Goal: Task Accomplishment & Management: Manage account settings

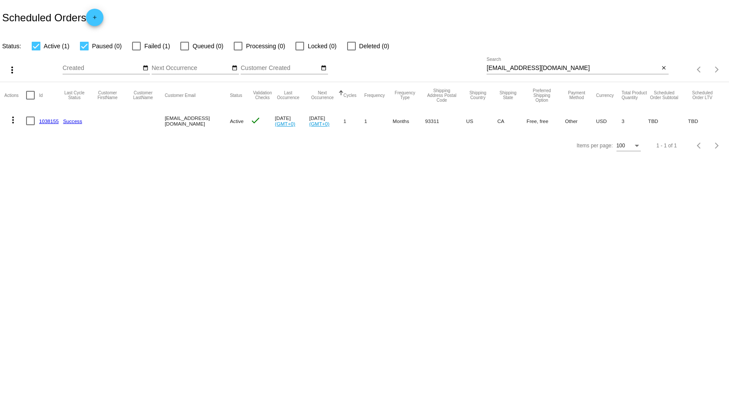
click at [533, 65] on input "[EMAIL_ADDRESS][DOMAIN_NAME]" at bounding box center [573, 68] width 172 height 7
paste input "156896"
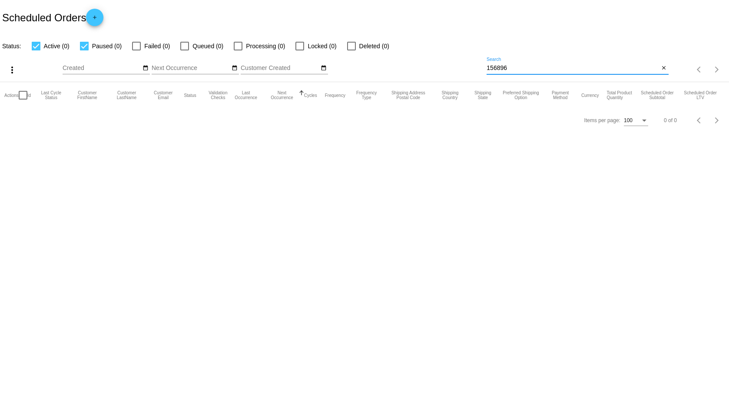
drag, startPoint x: 515, startPoint y: 68, endPoint x: 408, endPoint y: 56, distance: 108.4
click at [409, 56] on div "more_vert Oct Jan Feb Mar Apr 1" at bounding box center [364, 66] width 729 height 31
paste input "57087"
type input "57087"
click at [133, 43] on label "Failed (1)" at bounding box center [151, 46] width 38 height 10
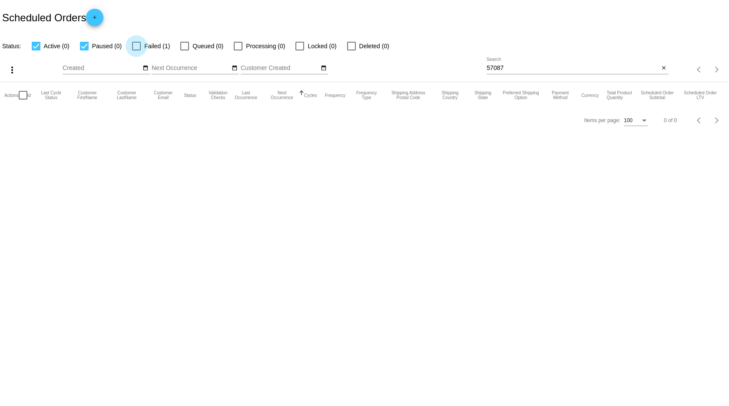
click at [136, 50] on input "Failed (1)" at bounding box center [136, 50] width 0 height 0
checkbox input "true"
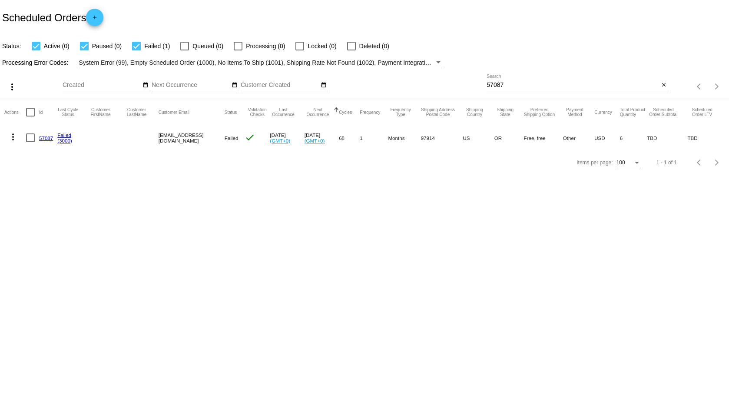
click at [13, 135] on mat-icon "more_vert" at bounding box center [13, 137] width 10 height 10
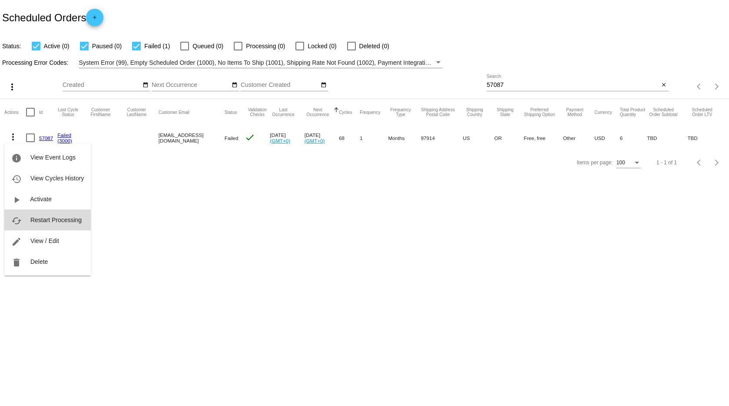
click at [55, 220] on span "Restart Processing" at bounding box center [55, 219] width 51 height 7
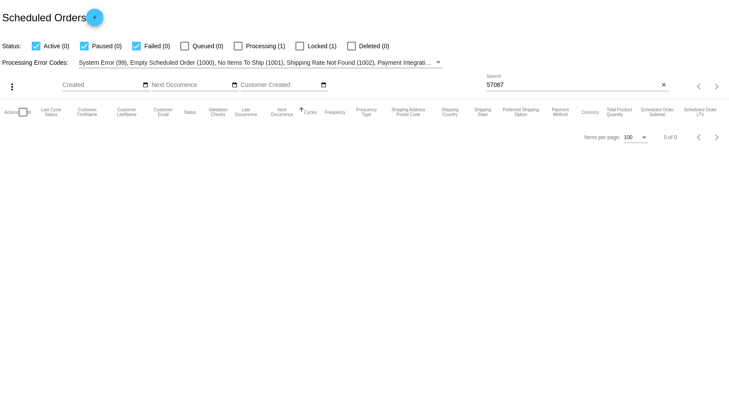
click at [298, 44] on div at bounding box center [299, 46] width 9 height 9
click at [299, 50] on input "Locked (1)" at bounding box center [299, 50] width 0 height 0
checkbox input "true"
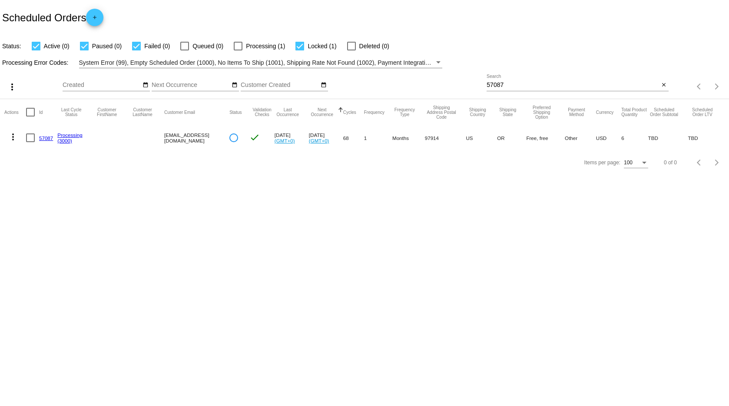
click at [12, 135] on mat-icon "more_vert" at bounding box center [13, 137] width 10 height 10
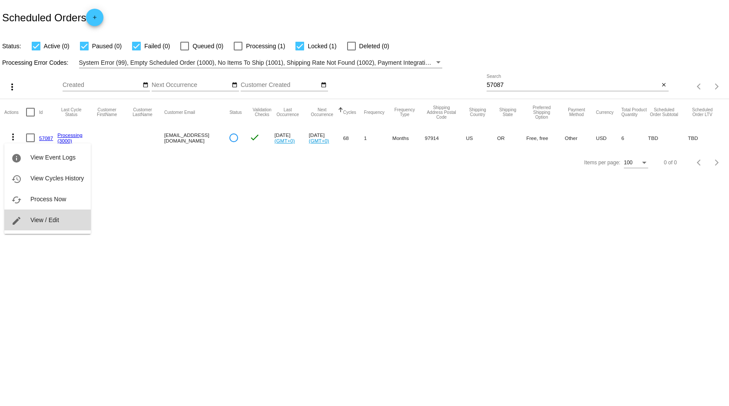
click at [42, 223] on button "edit View / Edit" at bounding box center [47, 219] width 86 height 21
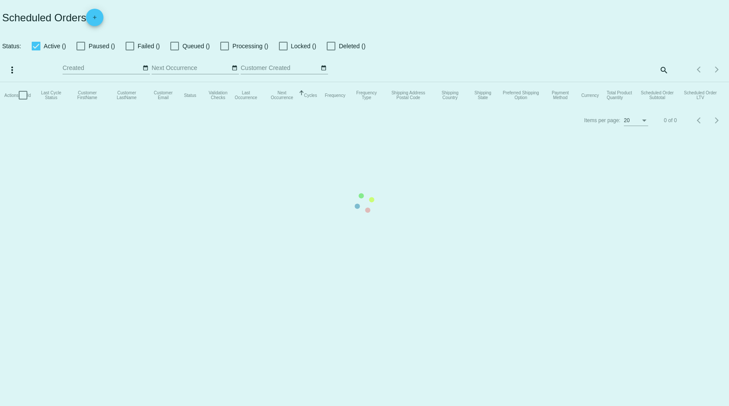
checkbox input "true"
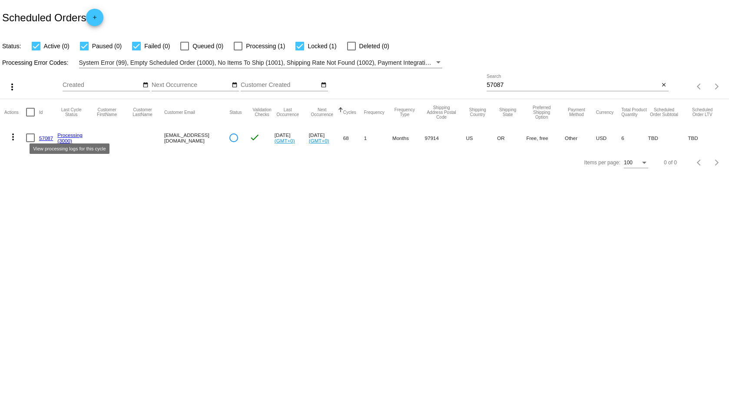
click at [70, 135] on link "Processing" at bounding box center [69, 135] width 25 height 6
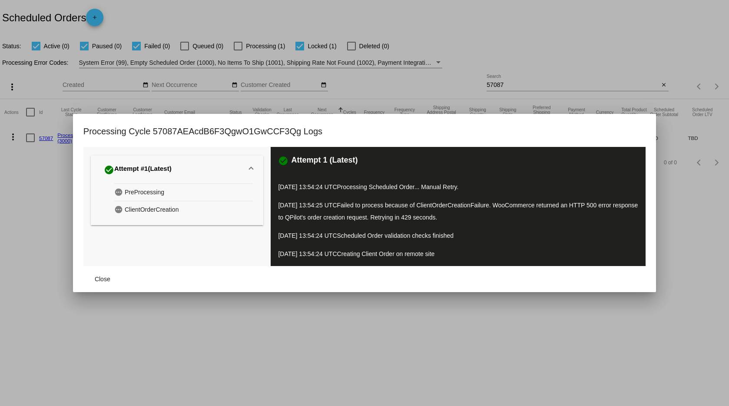
click at [488, 329] on div at bounding box center [364, 203] width 729 height 406
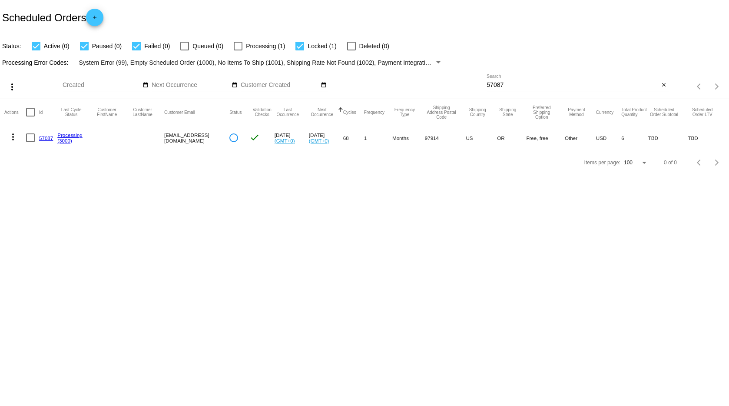
click at [491, 86] on input "57087" at bounding box center [573, 85] width 172 height 7
paste input "405509"
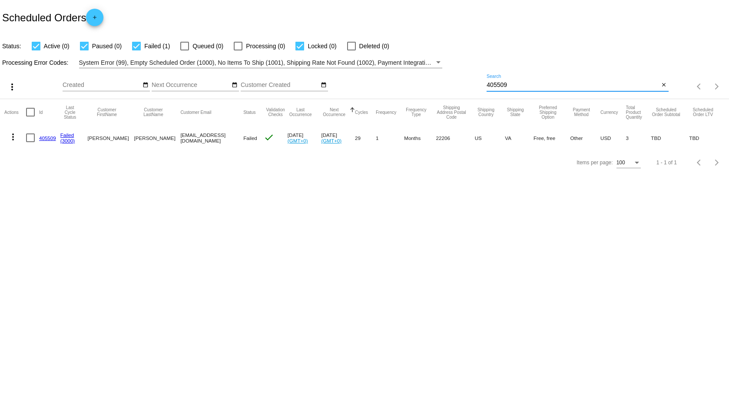
type input "405509"
click at [49, 139] on link "405509" at bounding box center [47, 138] width 17 height 6
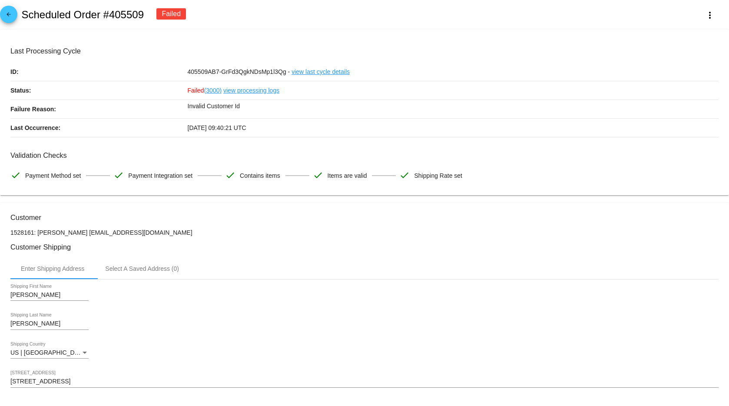
click at [243, 96] on link "view processing logs" at bounding box center [251, 90] width 56 height 18
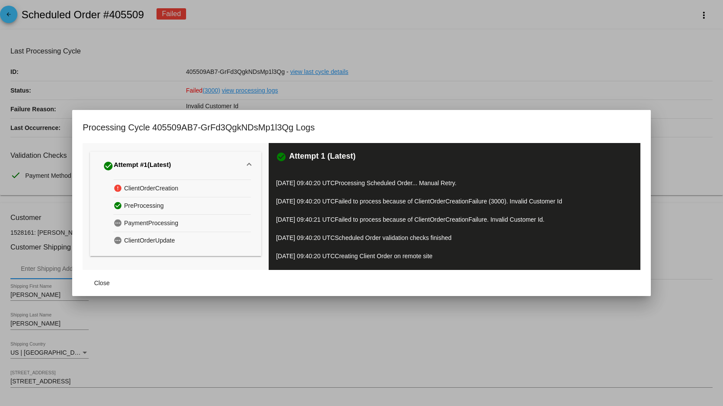
click at [158, 189] on span "ClientOrderCreation" at bounding box center [151, 188] width 54 height 13
click at [500, 70] on div at bounding box center [361, 203] width 723 height 406
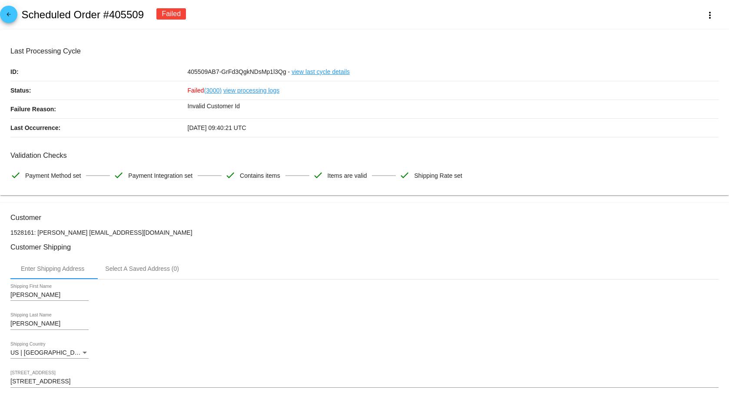
scroll to position [2, 0]
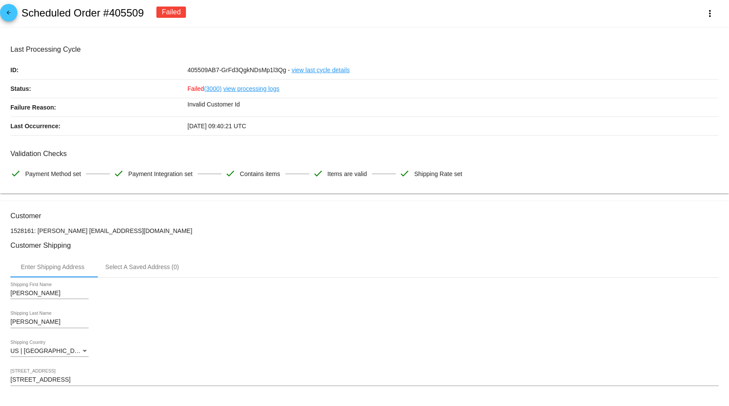
drag, startPoint x: 160, startPoint y: 232, endPoint x: 81, endPoint y: 231, distance: 78.7
click at [81, 231] on p "1528161: Lesley Blancas AtlasBastianSnow@gmail.com" at bounding box center [364, 230] width 708 height 7
copy p "[EMAIL_ADDRESS][DOMAIN_NAME]"
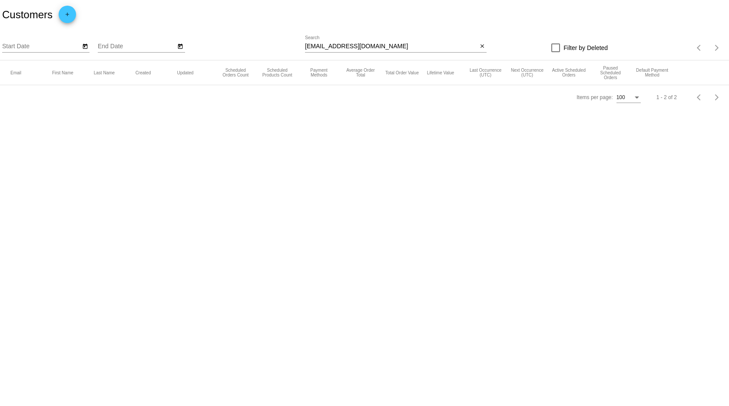
click at [353, 46] on input "[EMAIL_ADDRESS][DOMAIN_NAME]" at bounding box center [391, 46] width 172 height 7
paste input "AtlasBastianSnow"
click at [360, 44] on input "[EMAIL_ADDRESS][DOMAIN_NAME]" at bounding box center [391, 46] width 172 height 7
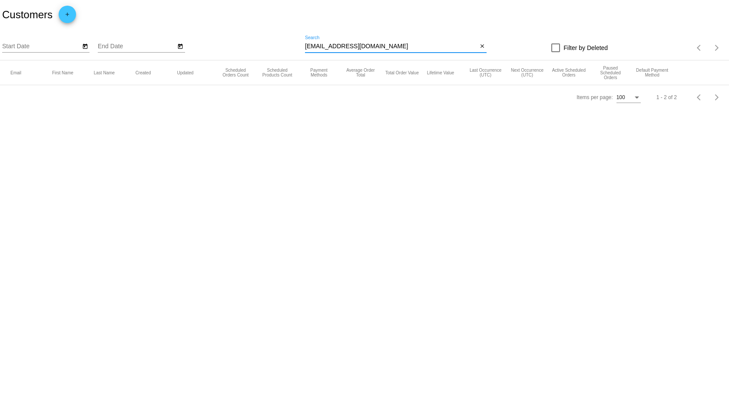
type input "[EMAIL_ADDRESS][DOMAIN_NAME]"
click at [64, 13] on mat-icon "add" at bounding box center [67, 16] width 10 height 10
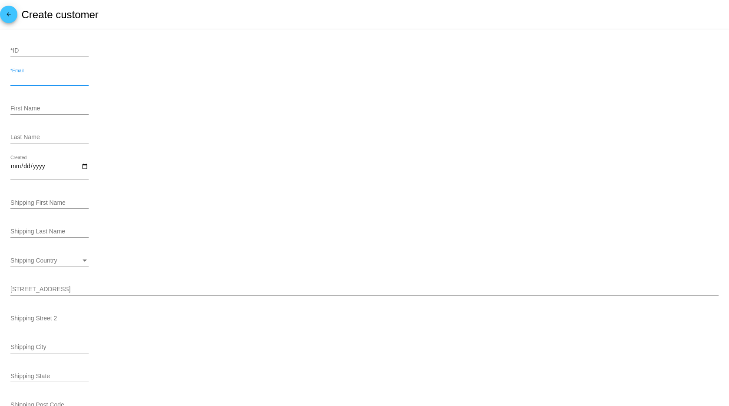
click at [29, 77] on input "*Email" at bounding box center [49, 79] width 78 height 7
paste input "[EMAIL_ADDRESS][DOMAIN_NAME]"
type input "[EMAIL_ADDRESS][DOMAIN_NAME]"
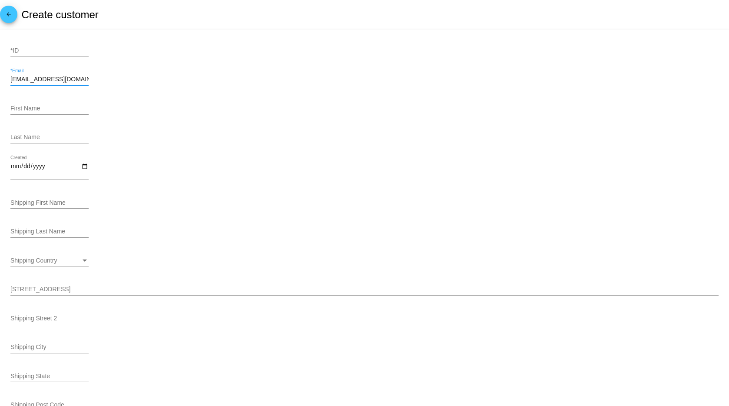
click at [42, 109] on input "First Name" at bounding box center [49, 108] width 78 height 7
click at [27, 50] on input "*ID" at bounding box center [49, 50] width 78 height 7
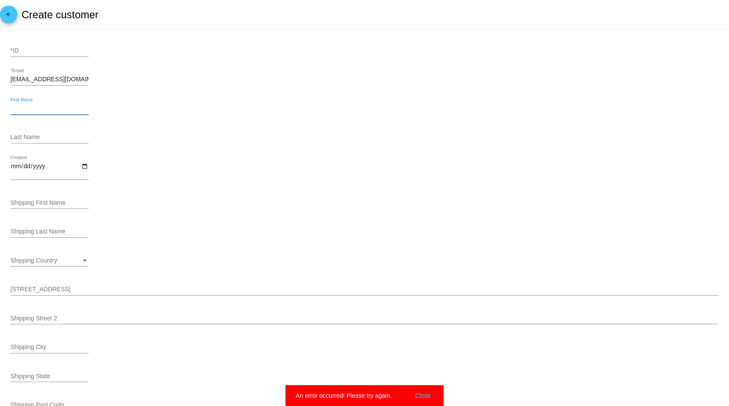
click at [31, 108] on input "First Name" at bounding box center [49, 108] width 78 height 7
paste input "[PERSON_NAME]"
type input "[PERSON_NAME]"
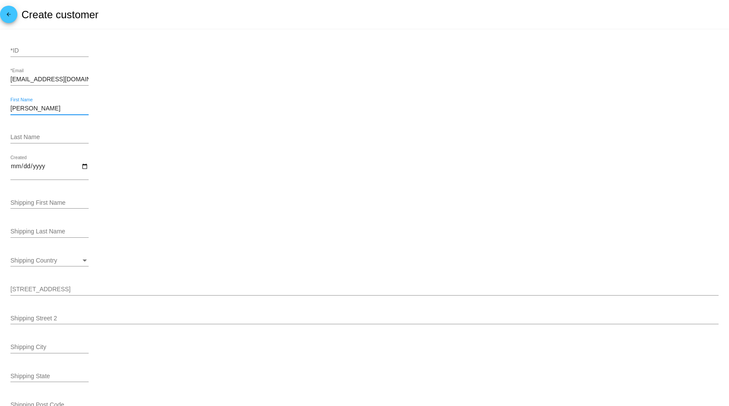
click at [27, 138] on input "Last Name" at bounding box center [49, 137] width 78 height 7
paste input "[PERSON_NAME]"
type input "[PERSON_NAME]"
click at [174, 134] on div "[PERSON_NAME] Last Name" at bounding box center [364, 138] width 708 height 25
click at [50, 232] on input "Shipping Last Name" at bounding box center [49, 231] width 78 height 7
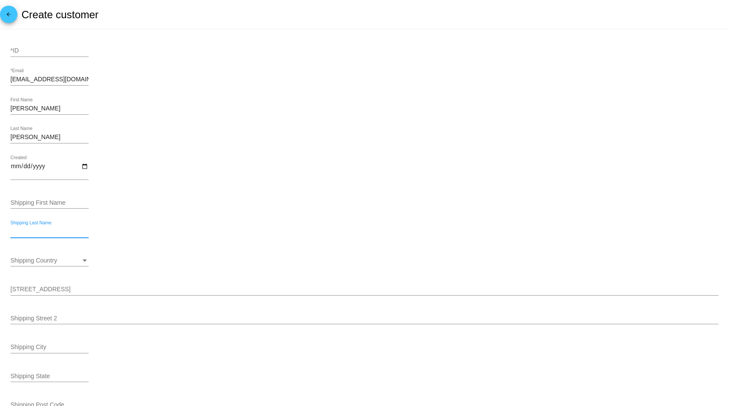
paste input "[PERSON_NAME]"
type input "[PERSON_NAME]"
click at [25, 104] on div "Lesley First Name" at bounding box center [49, 106] width 78 height 17
click at [25, 108] on input "[PERSON_NAME]" at bounding box center [49, 108] width 78 height 7
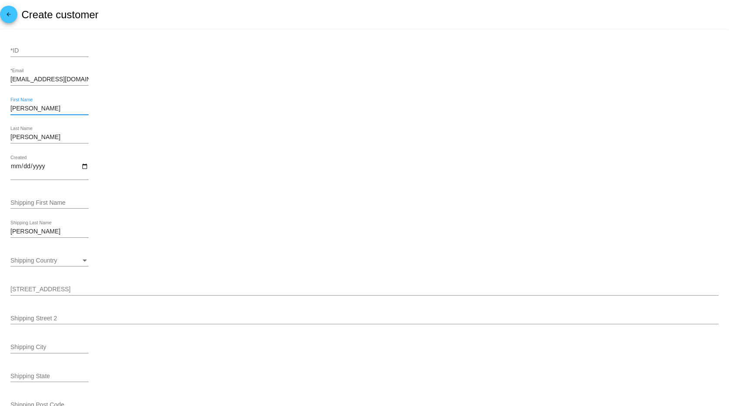
click at [25, 108] on input "[PERSON_NAME]" at bounding box center [49, 108] width 78 height 7
click at [37, 206] on input "Shipping First Name" at bounding box center [49, 202] width 78 height 7
paste input "[PERSON_NAME]"
type input "[PERSON_NAME]"
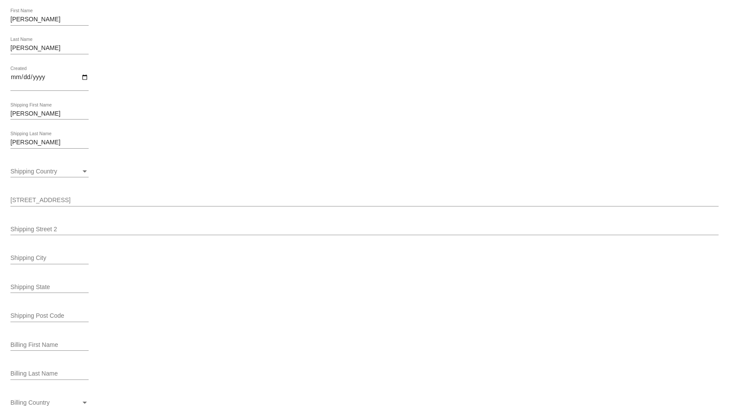
scroll to position [92, 0]
click at [40, 198] on input "Shipping Street 1" at bounding box center [364, 197] width 708 height 7
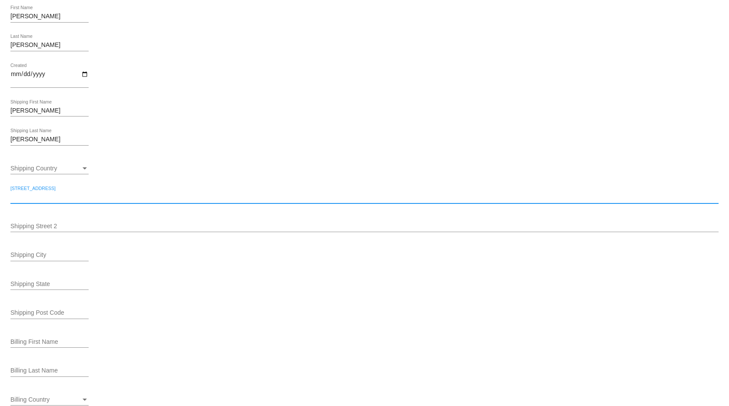
paste input "3530 S Wakefield St"
type input "3530 S Wakefield St"
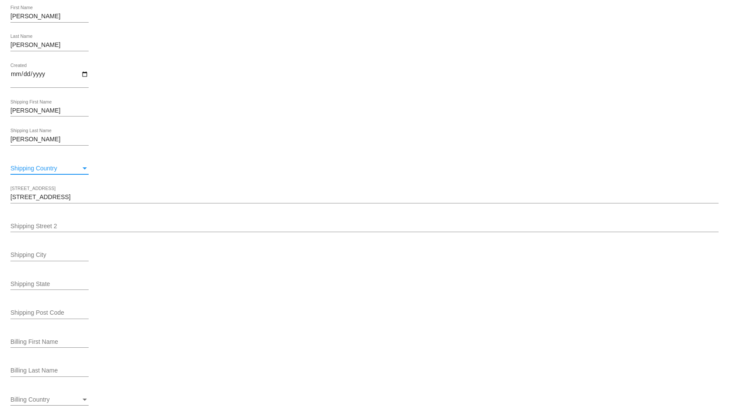
click at [67, 169] on div "Shipping Country" at bounding box center [45, 168] width 70 height 7
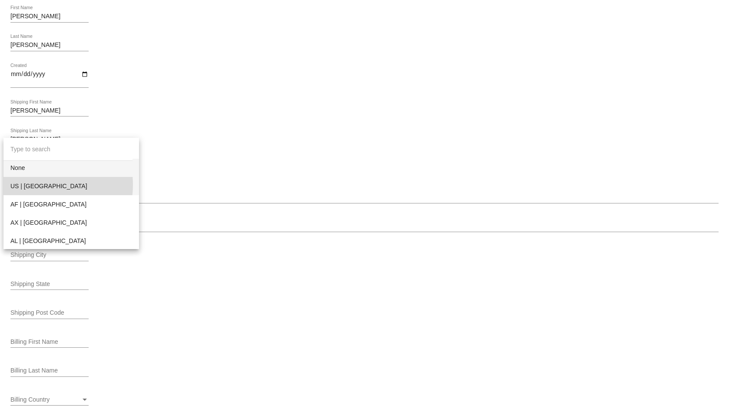
click at [35, 185] on span "US | [GEOGRAPHIC_DATA]" at bounding box center [71, 186] width 122 height 18
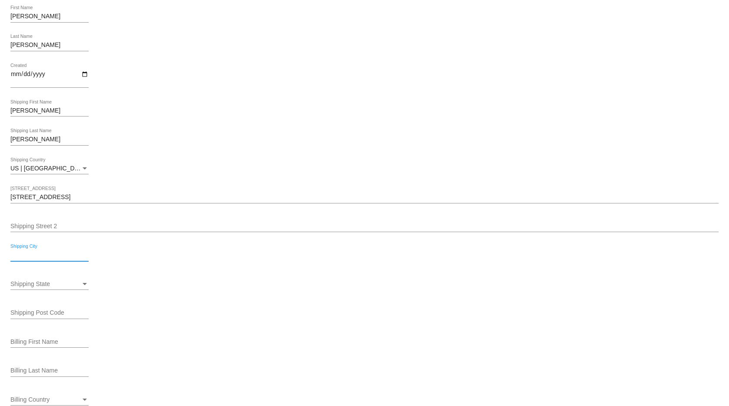
click at [32, 254] on input "Shipping City" at bounding box center [49, 255] width 78 height 7
paste input "[GEOGRAPHIC_DATA]"
type input "[GEOGRAPHIC_DATA]"
drag, startPoint x: 137, startPoint y: 266, endPoint x: 98, endPoint y: 275, distance: 40.1
click at [134, 266] on div "Arlington Shipping City" at bounding box center [364, 256] width 708 height 25
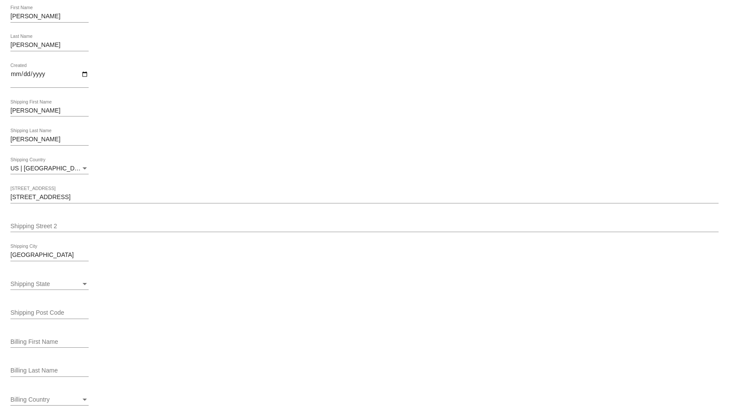
click at [81, 284] on div "Shipping State" at bounding box center [85, 284] width 8 height 7
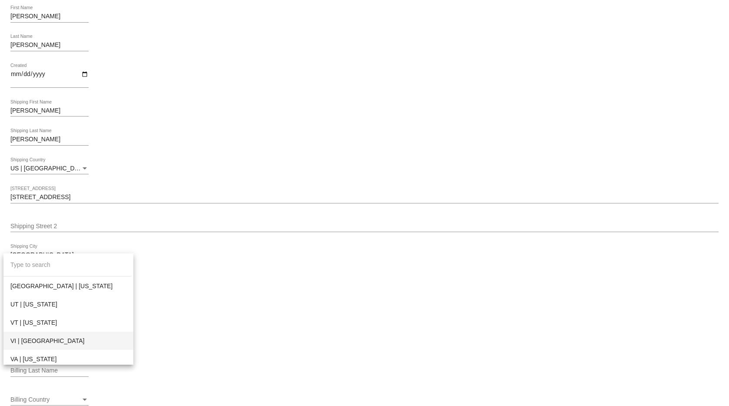
scroll to position [1028, 0]
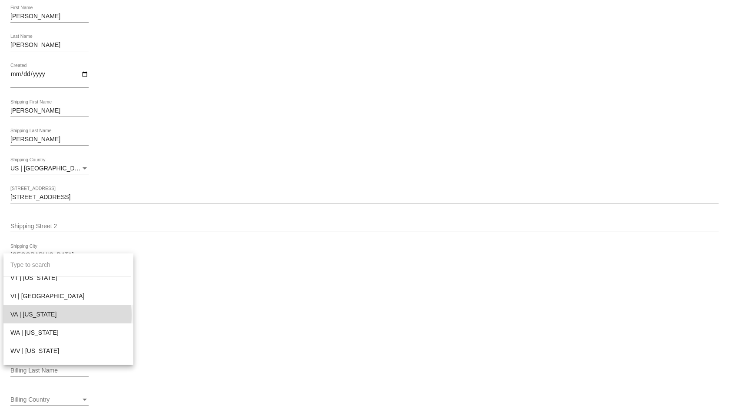
click at [32, 315] on span "VA | [US_STATE]" at bounding box center [68, 314] width 116 height 18
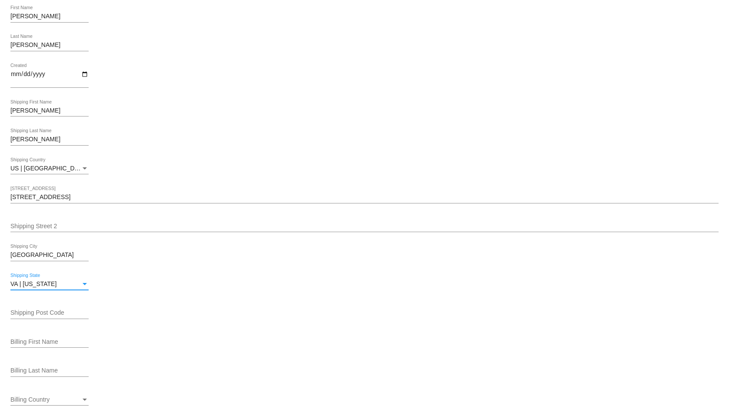
click at [40, 314] on input "Shipping Post Code" at bounding box center [49, 312] width 78 height 7
type input "22206"
click at [268, 400] on div "Billing Country Billing Country" at bounding box center [364, 400] width 708 height 25
click at [79, 400] on div "Billing Country" at bounding box center [45, 399] width 70 height 7
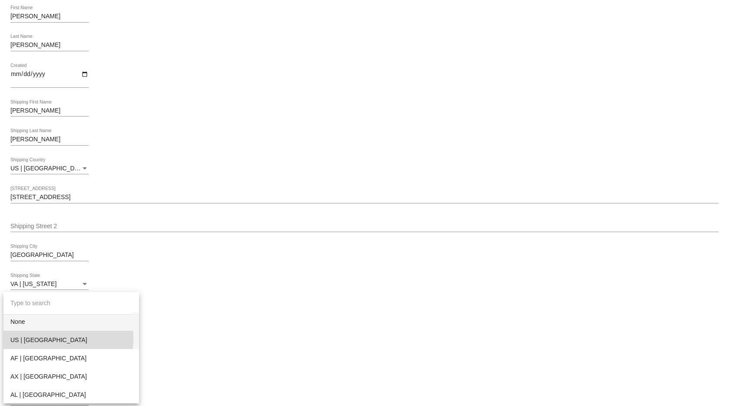
click at [43, 338] on span "US | [GEOGRAPHIC_DATA]" at bounding box center [71, 340] width 122 height 18
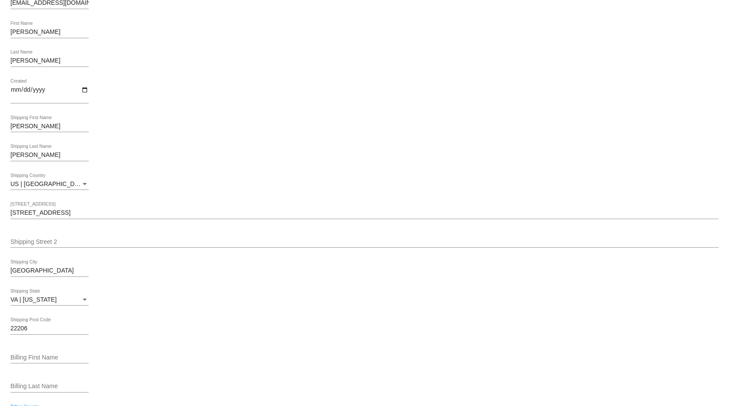
scroll to position [0, 0]
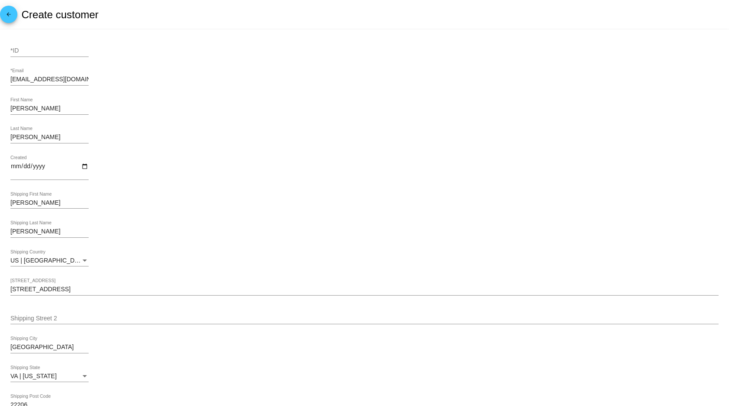
click at [36, 105] on div "Lesley First Name" at bounding box center [49, 106] width 78 height 17
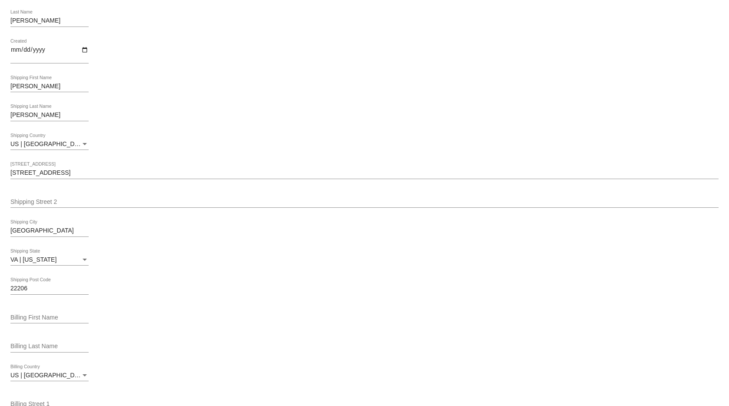
scroll to position [275, 0]
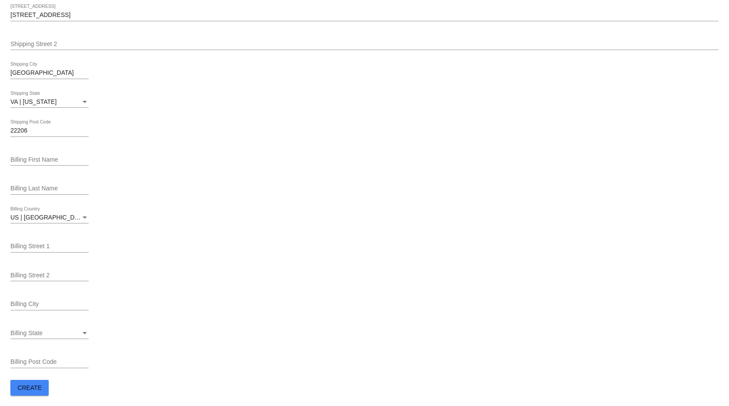
click at [26, 390] on span "Create" at bounding box center [29, 387] width 24 height 7
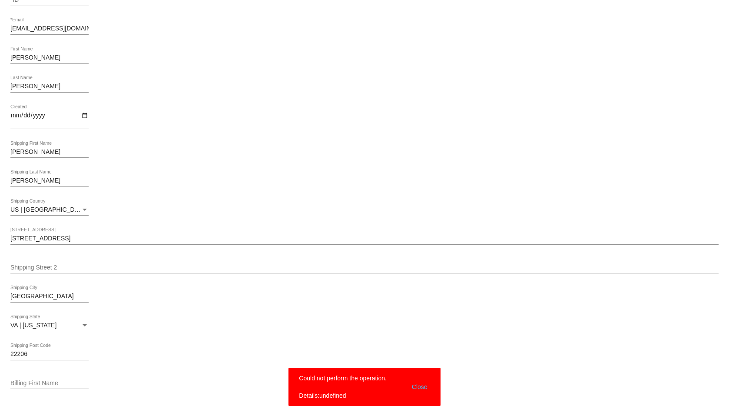
scroll to position [0, 0]
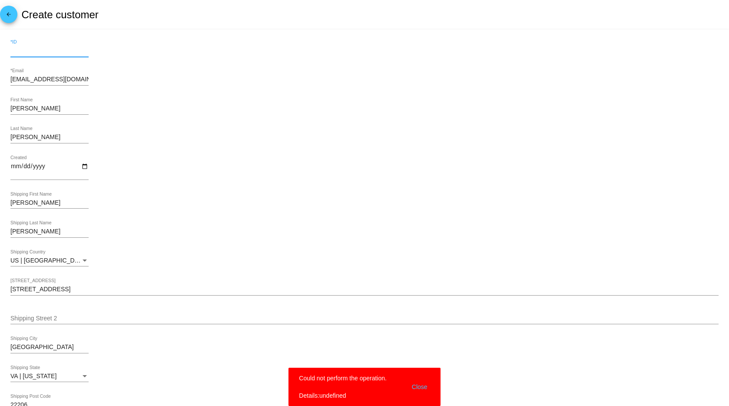
click at [50, 47] on input "*ID" at bounding box center [49, 50] width 78 height 7
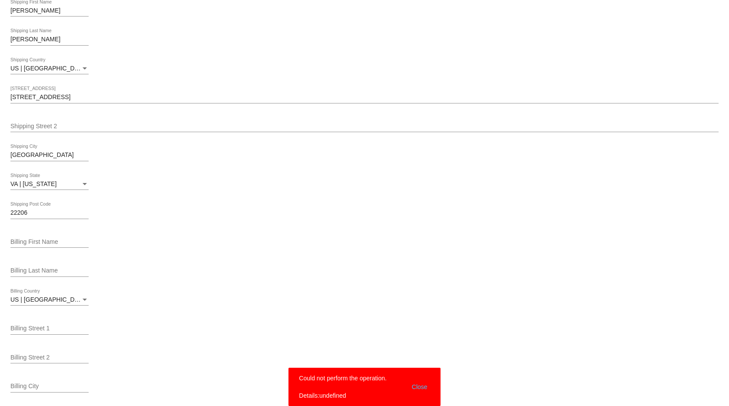
scroll to position [275, 0]
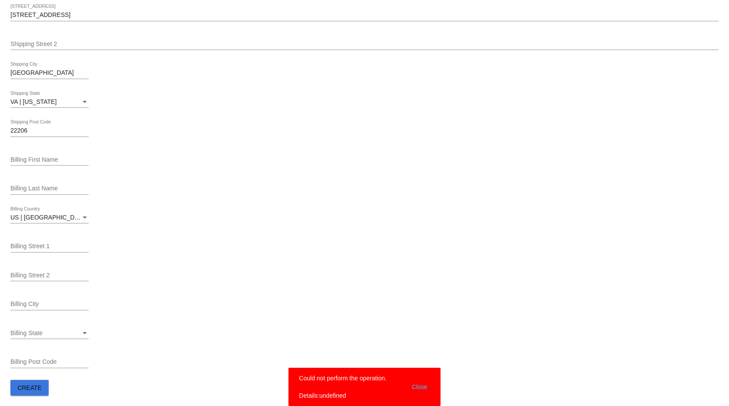
click at [37, 389] on span "Create" at bounding box center [29, 387] width 24 height 7
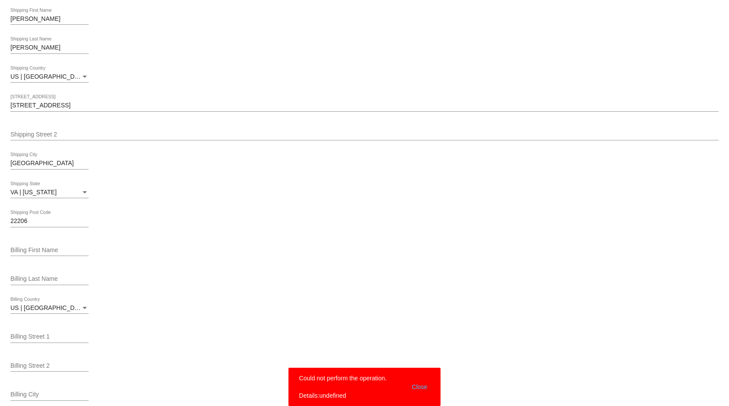
scroll to position [0, 0]
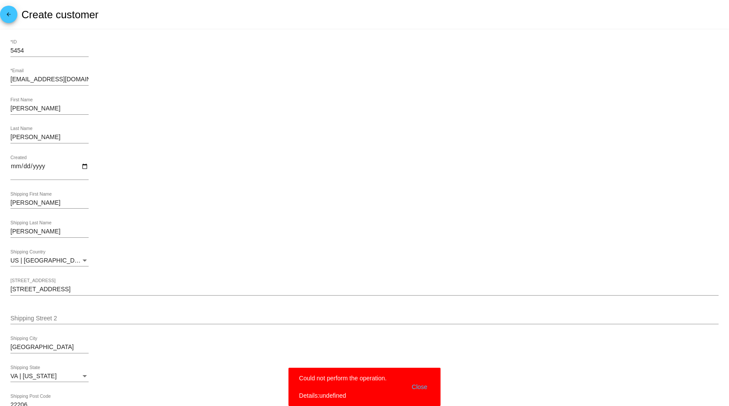
click at [62, 49] on input "5454" at bounding box center [49, 50] width 78 height 7
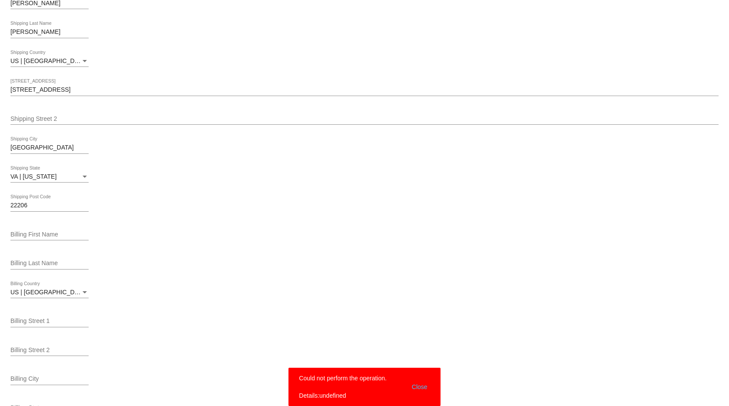
scroll to position [275, 0]
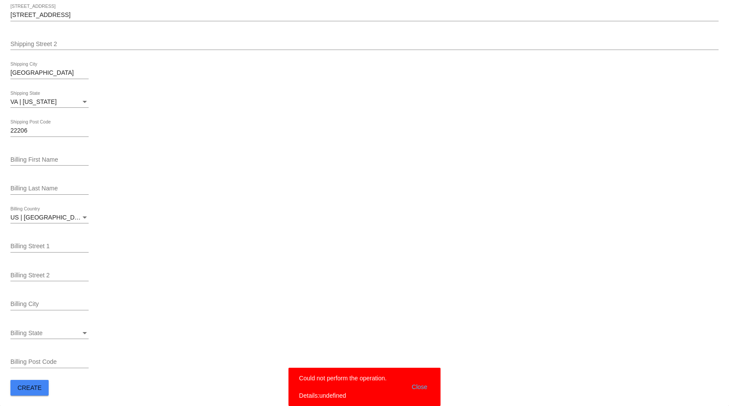
type input "54545"
click at [31, 391] on button "Create" at bounding box center [29, 388] width 38 height 16
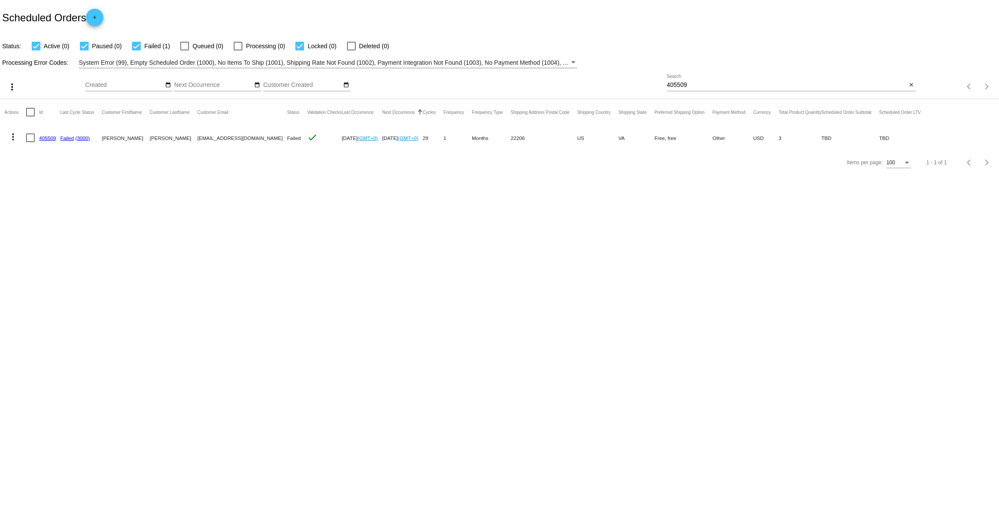
click at [681, 83] on input "405509" at bounding box center [787, 85] width 240 height 7
click at [686, 86] on input "405509" at bounding box center [787, 85] width 240 height 7
paste input "[EMAIL_ADDRESS][DOMAIN_NAME]"
type input "[EMAIL_ADDRESS][DOMAIN_NAME]"
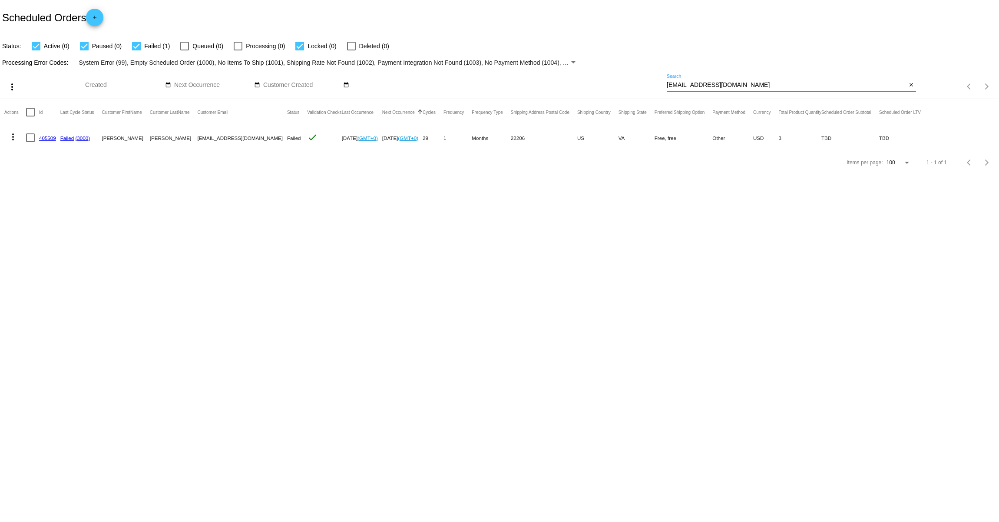
click at [14, 135] on mat-icon "more_vert" at bounding box center [13, 137] width 10 height 10
click at [41, 241] on span "View / Edit" at bounding box center [44, 241] width 29 height 7
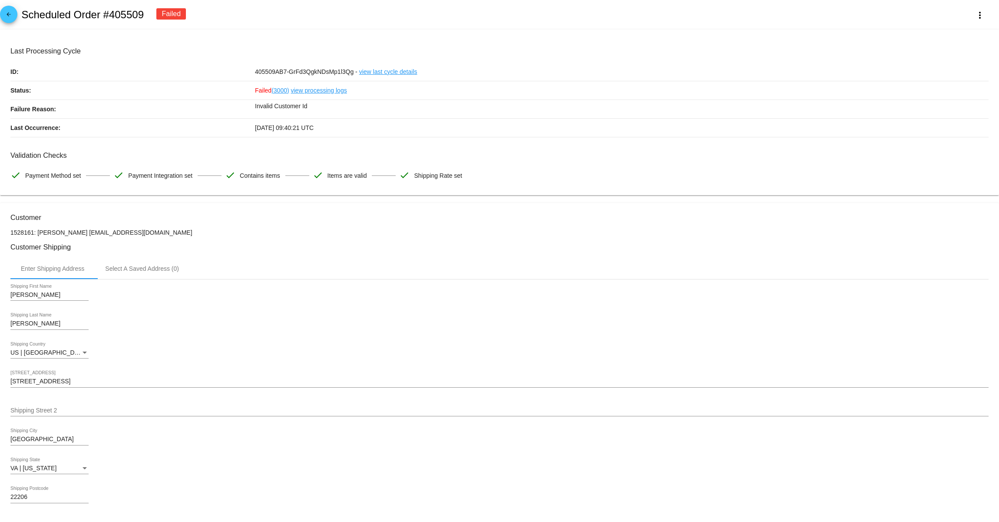
click at [63, 299] on input "[PERSON_NAME]" at bounding box center [49, 295] width 78 height 7
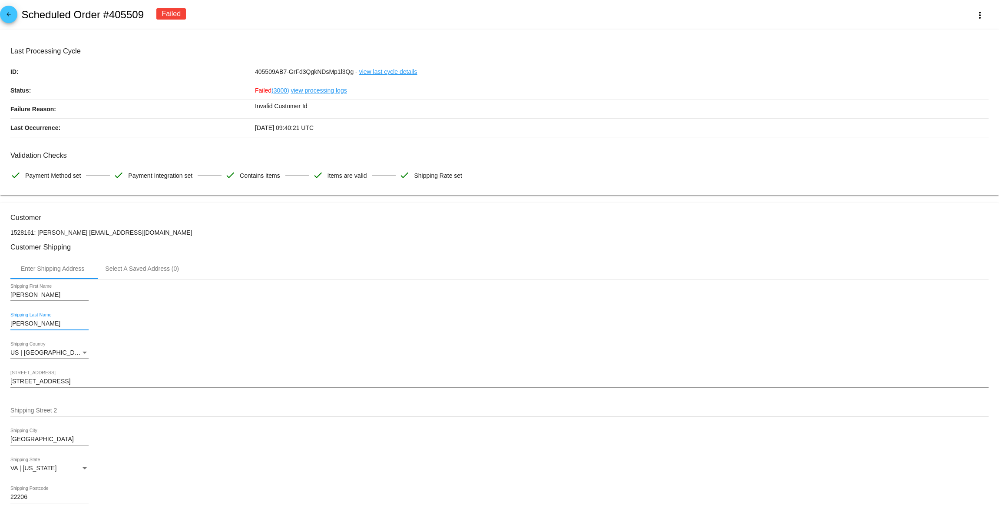
click at [37, 327] on input "[PERSON_NAME]" at bounding box center [49, 323] width 78 height 7
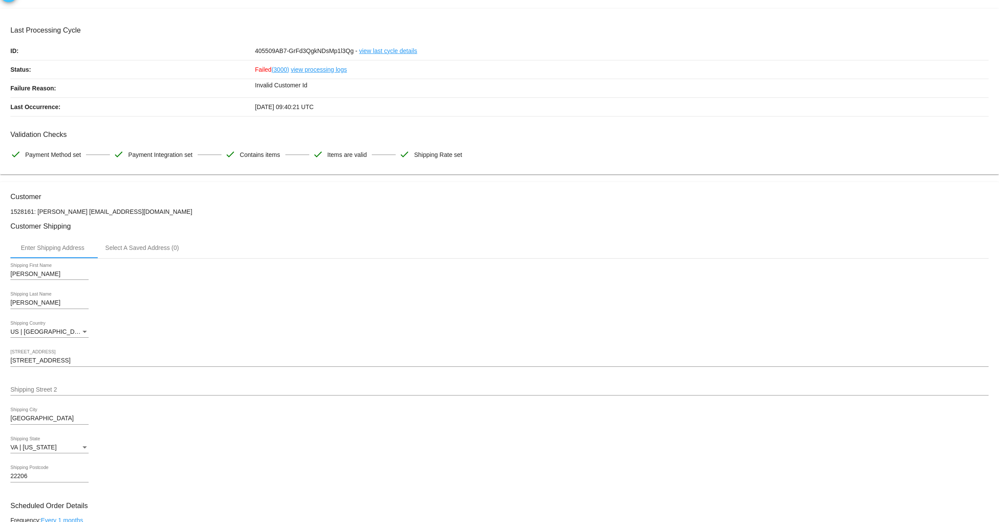
scroll to position [70, 0]
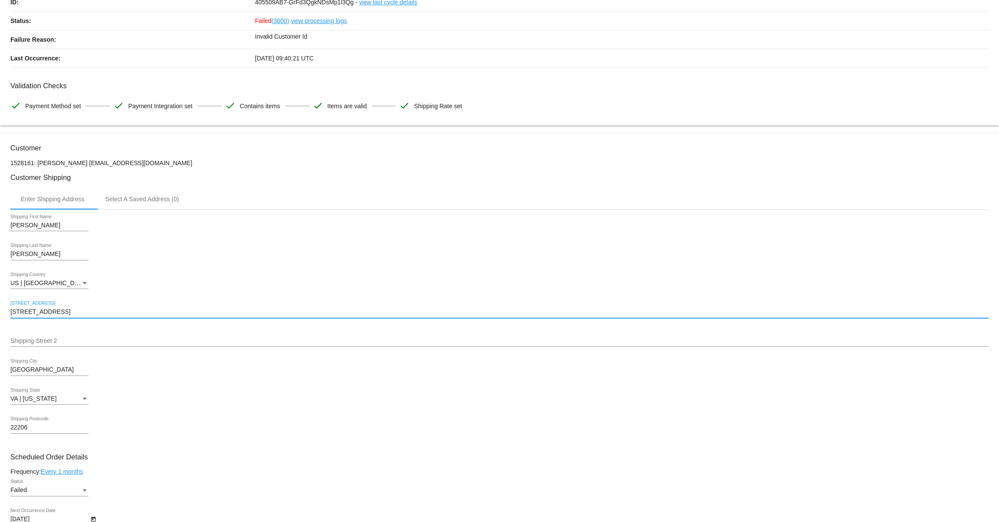
click at [56, 314] on input "[STREET_ADDRESS]" at bounding box center [499, 311] width 978 height 7
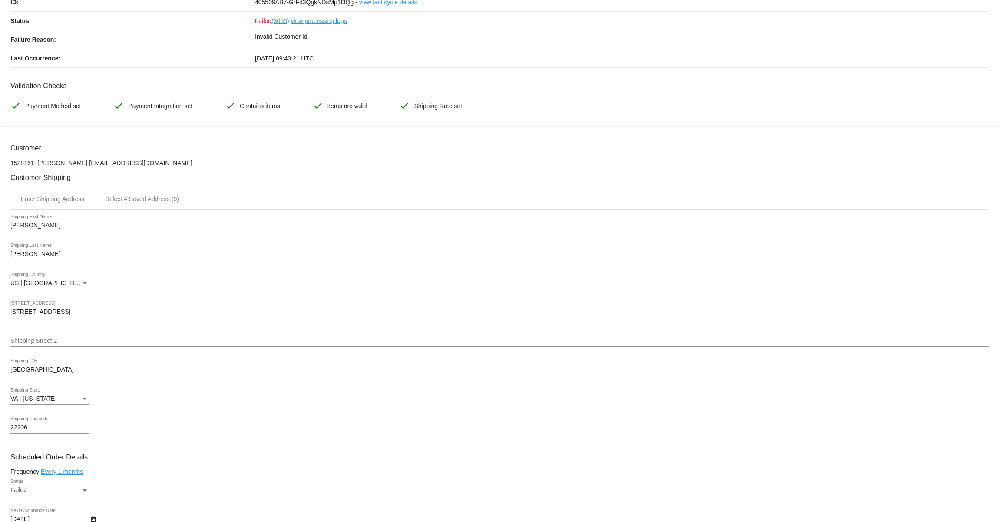
scroll to position [84, 0]
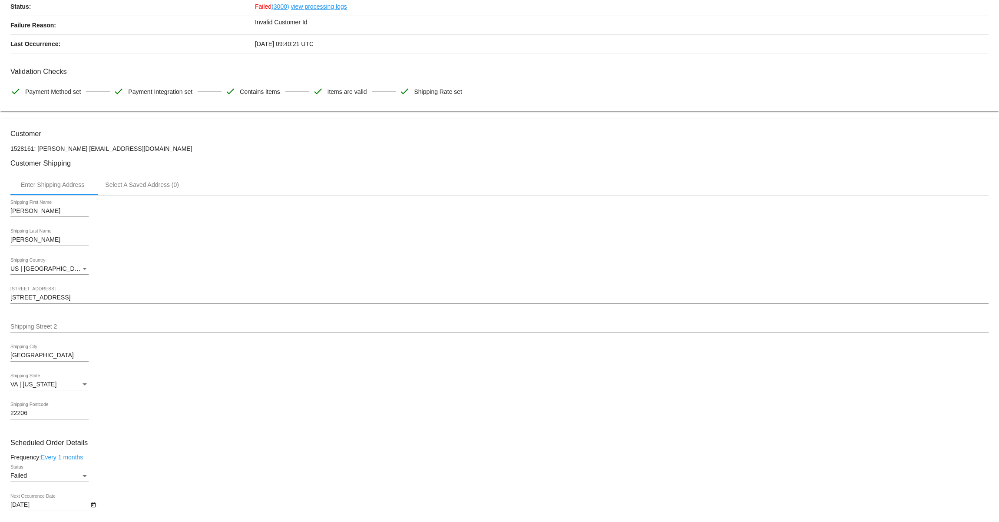
click at [28, 359] on input "[GEOGRAPHIC_DATA]" at bounding box center [49, 355] width 78 height 7
click at [124, 152] on p "1528161: Lesley Blancas AtlasBastianSnow@gmail.com" at bounding box center [499, 148] width 978 height 7
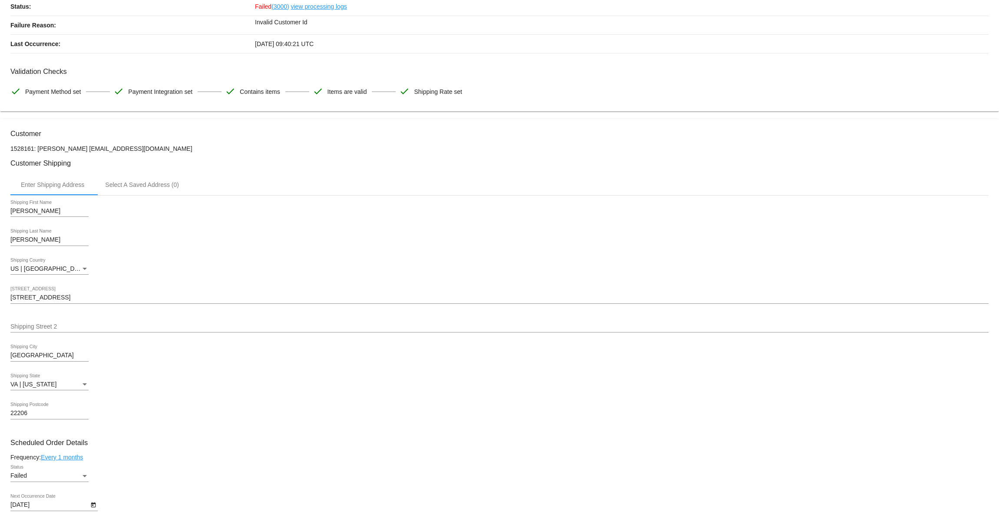
click at [124, 152] on p "1528161: Lesley Blancas AtlasBastianSnow@gmail.com" at bounding box center [499, 148] width 978 height 7
click at [140, 151] on p "1528161: Lesley Blancas AtlasBastianSnow@gmail.com" at bounding box center [499, 148] width 978 height 7
drag, startPoint x: 167, startPoint y: 150, endPoint x: 81, endPoint y: 150, distance: 85.6
click at [81, 150] on p "1528161: Lesley Blancas AtlasBastianSnow@gmail.com" at bounding box center [499, 148] width 978 height 7
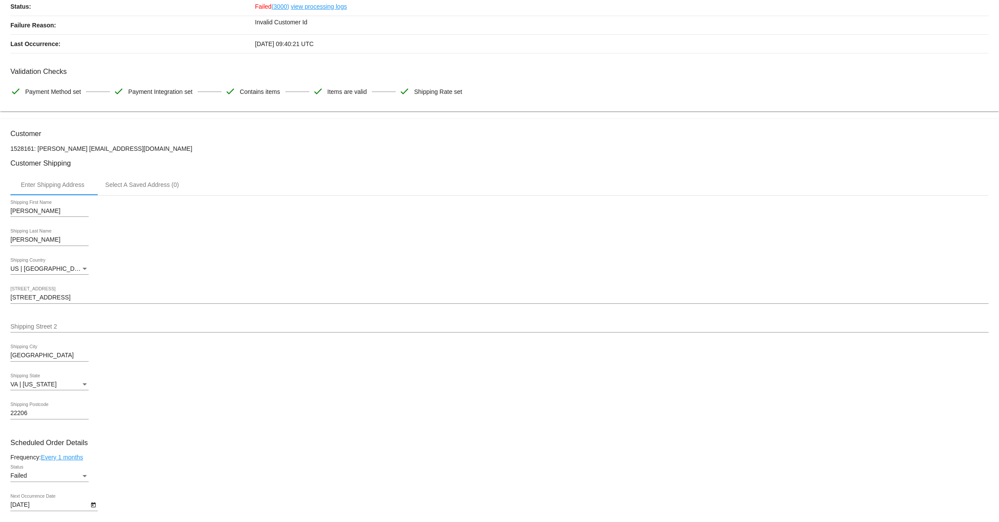
copy p "[EMAIL_ADDRESS][DOMAIN_NAME]"
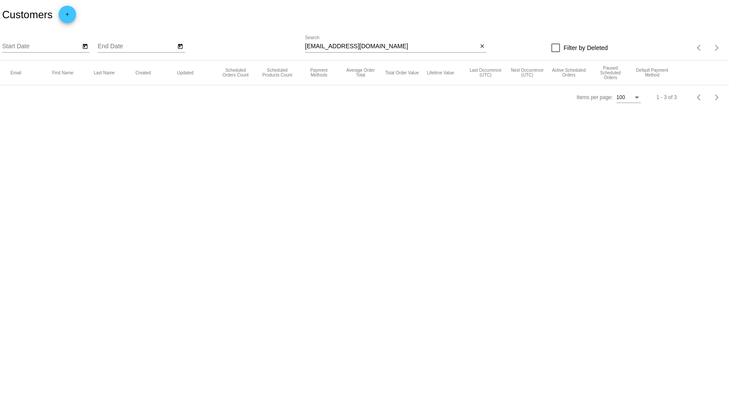
click at [345, 41] on div "AtlasBastianSnow@gmail.com Search" at bounding box center [391, 44] width 172 height 17
drag, startPoint x: 345, startPoint y: 44, endPoint x: 370, endPoint y: 46, distance: 25.8
click at [345, 44] on input "[EMAIL_ADDRESS][DOMAIN_NAME]" at bounding box center [391, 46] width 172 height 7
click at [410, 46] on input "AtlasBastianSnow@gmail.com" at bounding box center [391, 46] width 172 height 7
type input "AtlasBastianSnow@gmail.com"
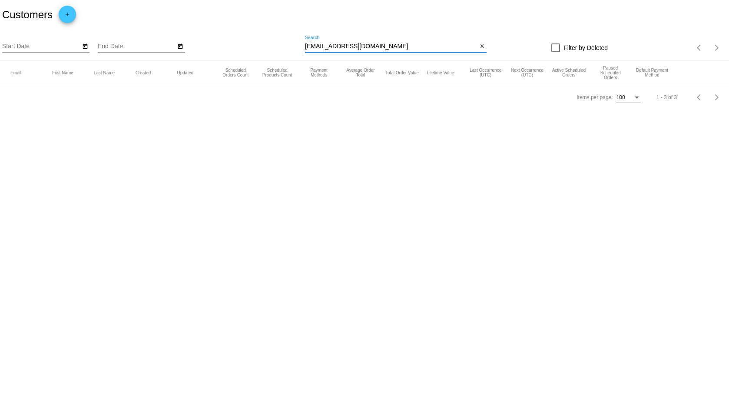
click at [304, 128] on body "Customers add Start Date End Date AtlasBastianSnow@gmail.com Search close Filte…" at bounding box center [364, 203] width 729 height 406
click at [552, 46] on div at bounding box center [555, 47] width 9 height 9
click at [555, 52] on input "Filter by Deleted" at bounding box center [555, 52] width 0 height 0
click at [559, 49] on div at bounding box center [555, 47] width 9 height 9
click at [556, 52] on input "Filter by Deleted" at bounding box center [555, 52] width 0 height 0
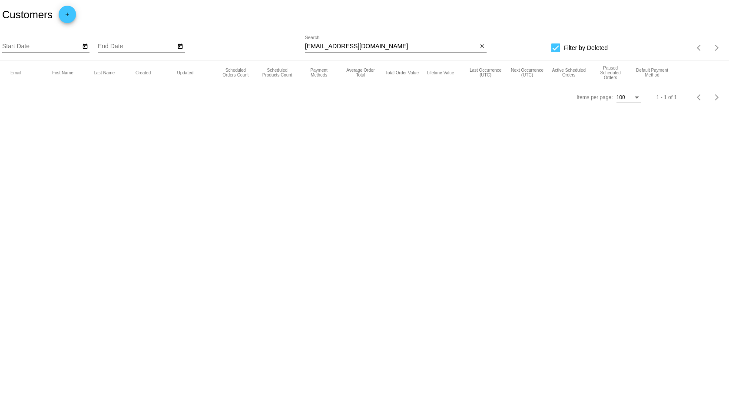
checkbox input "false"
click at [484, 46] on mat-icon "close" at bounding box center [482, 46] width 6 height 7
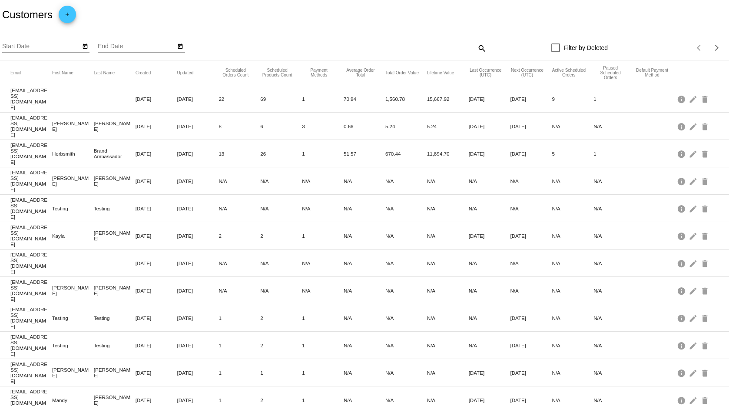
click at [481, 46] on mat-icon "search" at bounding box center [481, 47] width 10 height 13
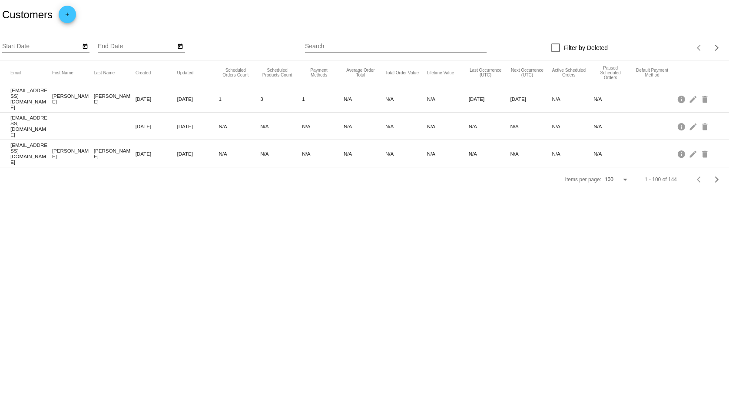
click at [336, 43] on input "Search" at bounding box center [396, 46] width 182 height 7
paste input "AtlasBastianSnow@gmail.com"
type input "AtlasBastianSnow@gmail.com"
click at [694, 119] on mat-icon "edit" at bounding box center [694, 125] width 10 height 13
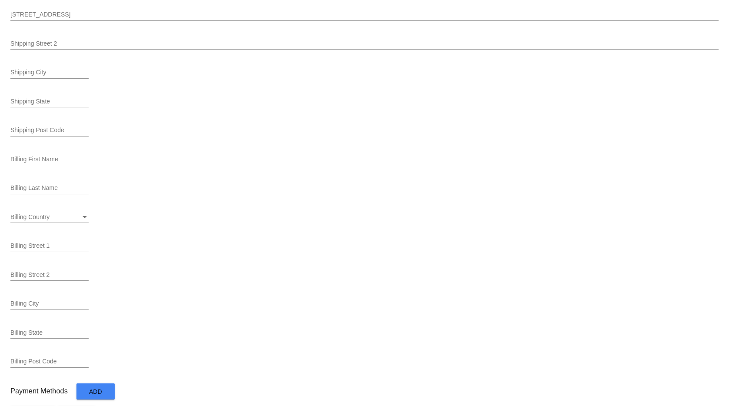
scroll to position [266, 0]
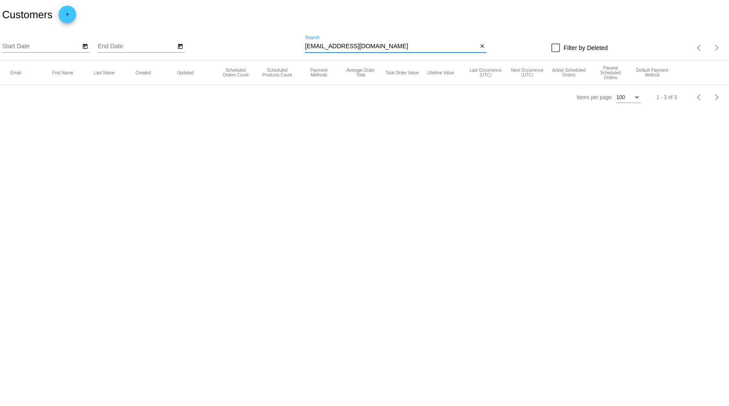
click at [358, 46] on input "AtlasBastianSnow@gmail.com" at bounding box center [391, 46] width 172 height 7
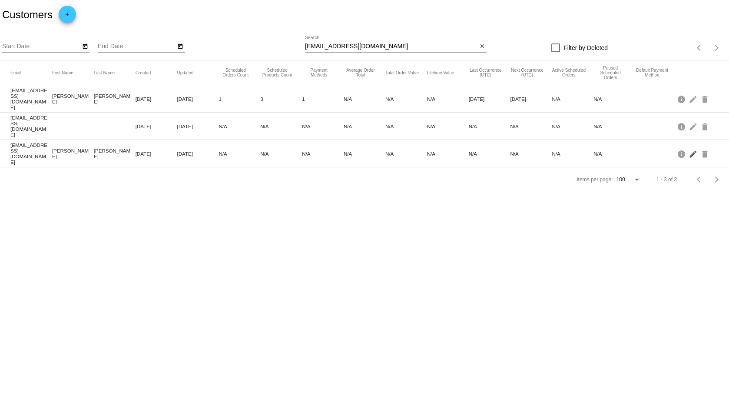
click at [691, 147] on mat-icon "edit" at bounding box center [694, 153] width 10 height 13
click at [692, 119] on mat-icon "edit" at bounding box center [694, 125] width 10 height 13
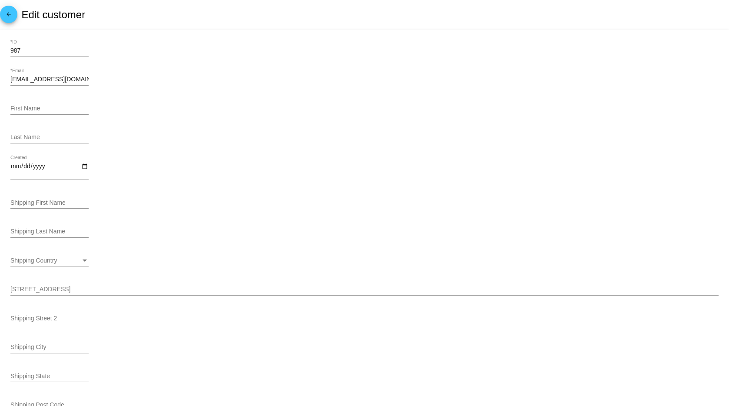
click at [39, 205] on input "Shipping First Name" at bounding box center [49, 202] width 78 height 7
paste input "Lesley"
type input "Lesley"
click at [33, 237] on div "Shipping Last Name" at bounding box center [49, 229] width 78 height 17
click at [36, 232] on input "Shipping Last Name" at bounding box center [49, 231] width 78 height 7
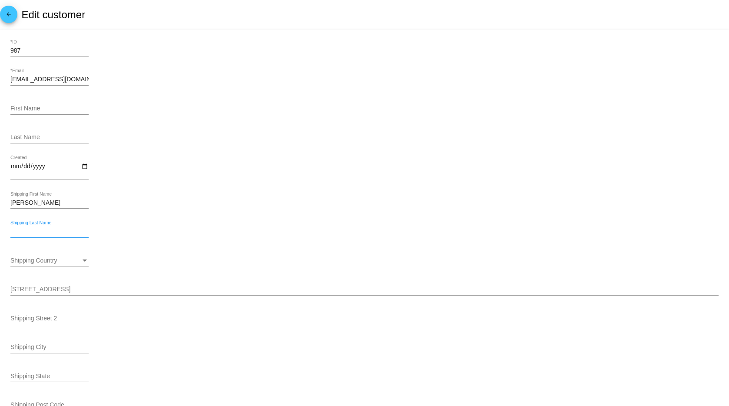
paste input "Blancas"
type input "Blancas"
click at [28, 268] on div "Shipping Country Shipping Country" at bounding box center [49, 261] width 78 height 25
click at [36, 263] on span "Shipping Country" at bounding box center [33, 260] width 46 height 7
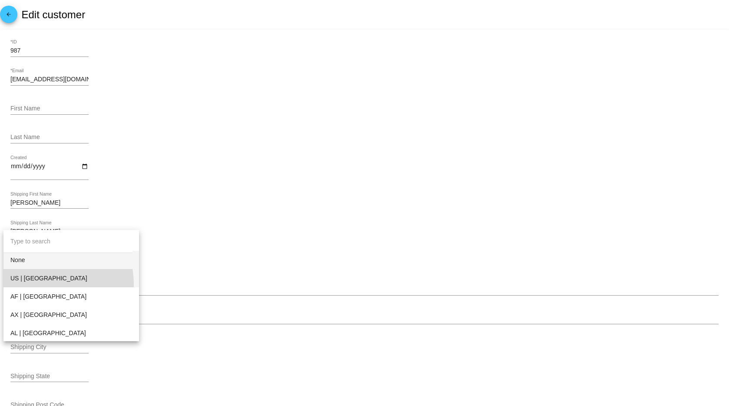
click at [36, 285] on span "US | [GEOGRAPHIC_DATA]" at bounding box center [71, 278] width 122 height 18
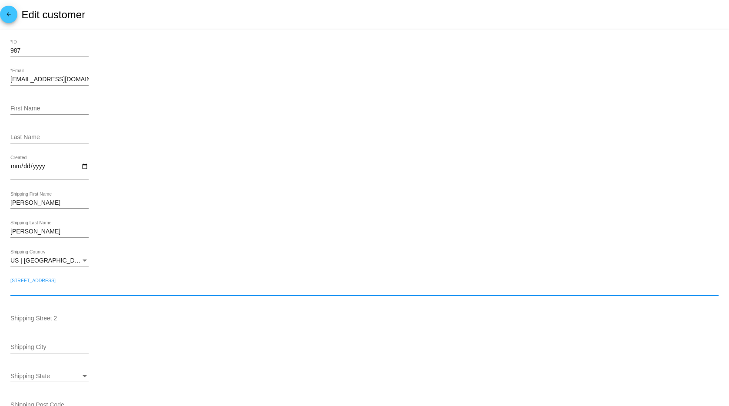
click at [101, 290] on input "[STREET_ADDRESS]" at bounding box center [364, 289] width 708 height 7
paste input "3530 S Wakefield St"
type input "3530 S Wakefield St"
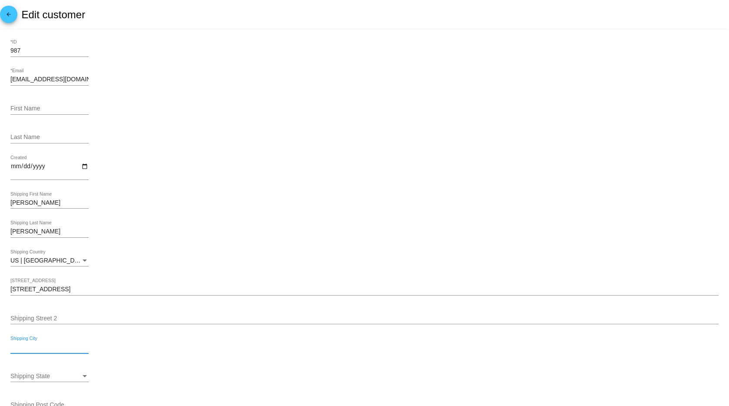
click at [44, 348] on input "Shipping City" at bounding box center [49, 347] width 78 height 7
paste input "Arlington"
type input "Arlington"
click at [56, 381] on div "Shipping State Shipping State" at bounding box center [49, 377] width 78 height 25
click at [46, 371] on div "Shipping State Shipping State" at bounding box center [49, 373] width 78 height 17
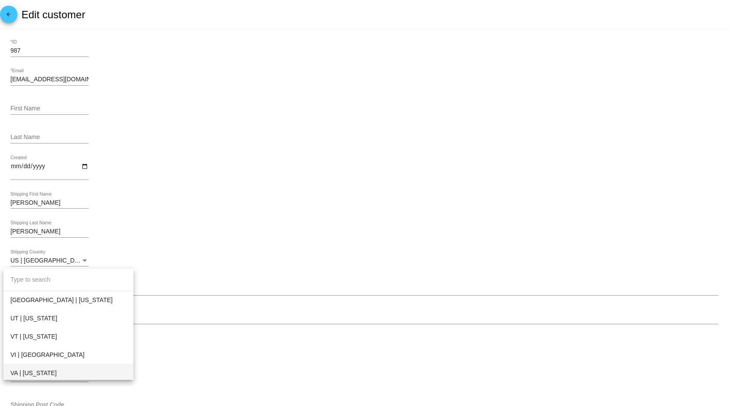
scroll to position [984, 0]
click at [40, 370] on span "VA | Virginia" at bounding box center [68, 372] width 116 height 18
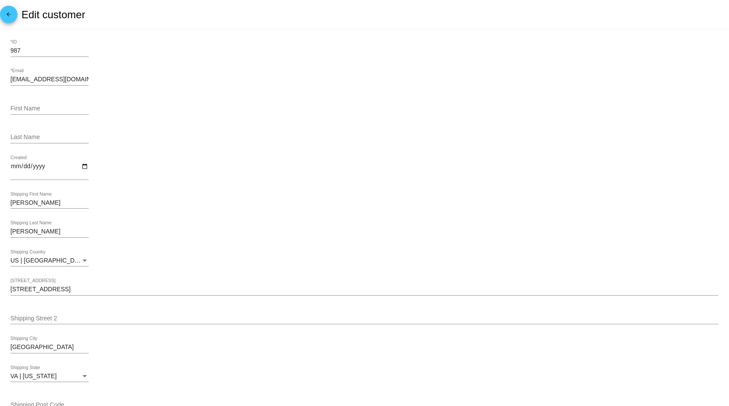
click at [183, 343] on div "Arlington Shipping City" at bounding box center [364, 348] width 708 height 25
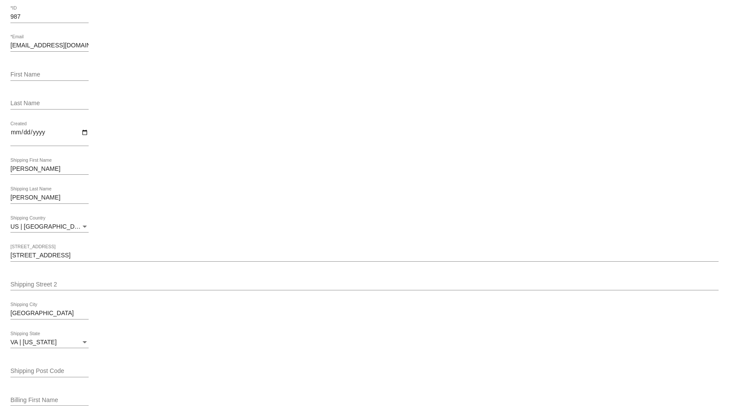
scroll to position [74, 0]
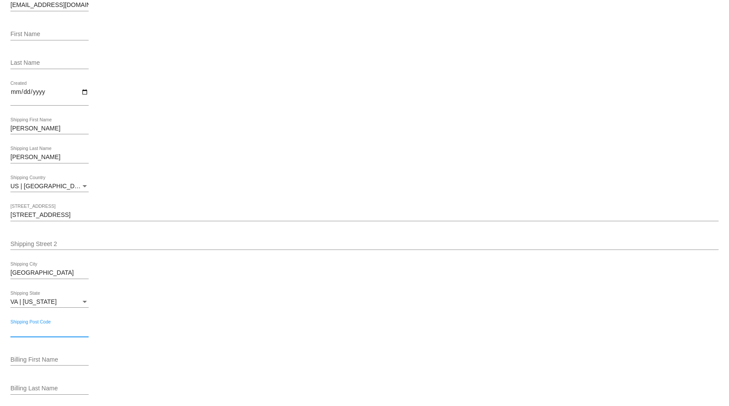
click at [52, 331] on input "Shipping Post Code" at bounding box center [49, 330] width 78 height 7
paste input "22206"
type input "22206"
click at [212, 339] on div "22206 Shipping Post Code" at bounding box center [364, 332] width 708 height 25
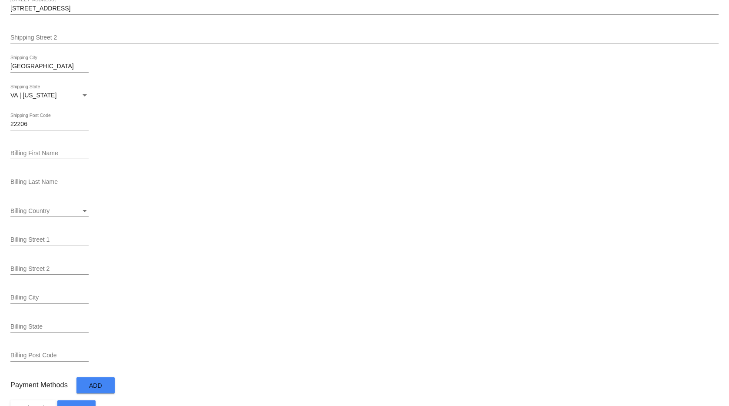
scroll to position [302, 0]
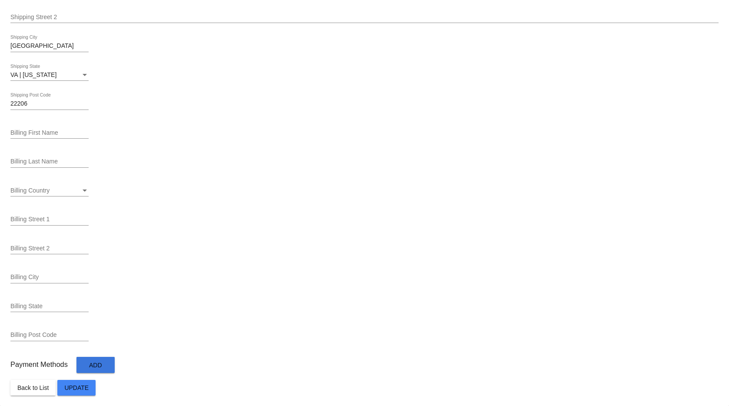
click at [103, 367] on button "Add" at bounding box center [95, 365] width 38 height 16
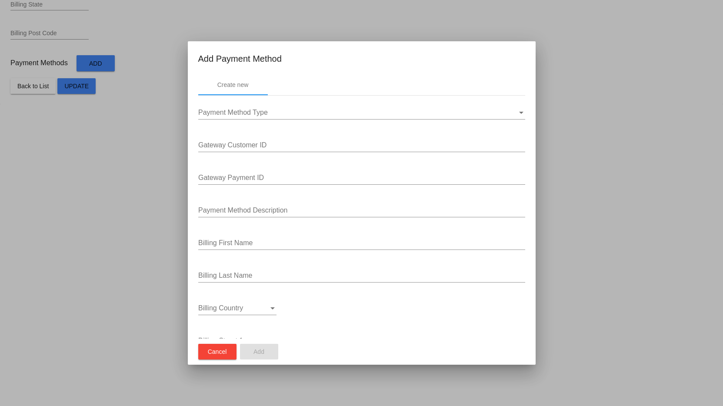
click at [266, 113] on span "Payment Method Type" at bounding box center [233, 112] width 70 height 7
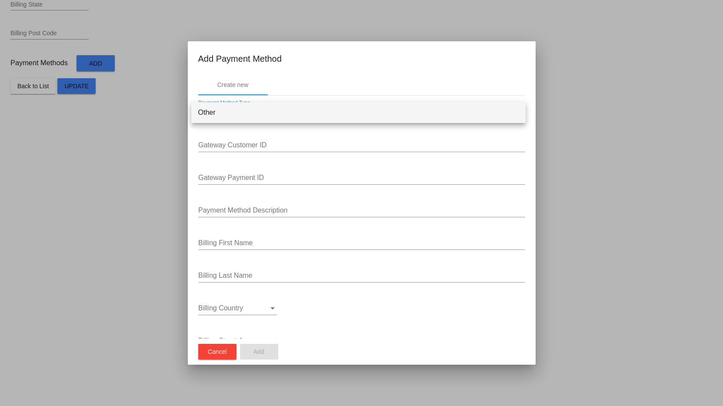
click at [258, 115] on span "Other" at bounding box center [358, 112] width 320 height 21
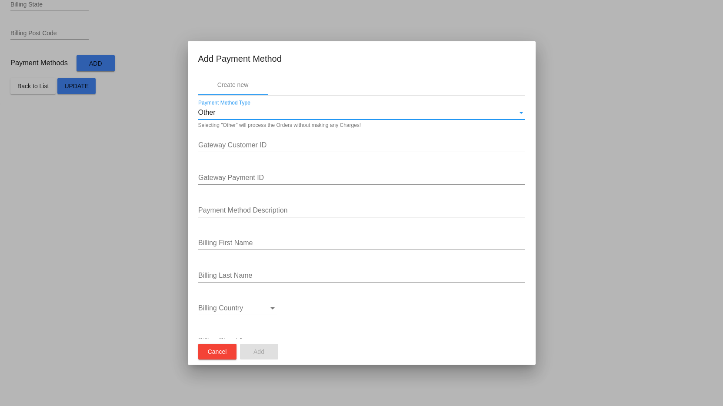
click at [219, 349] on span "Cancel" at bounding box center [217, 351] width 19 height 7
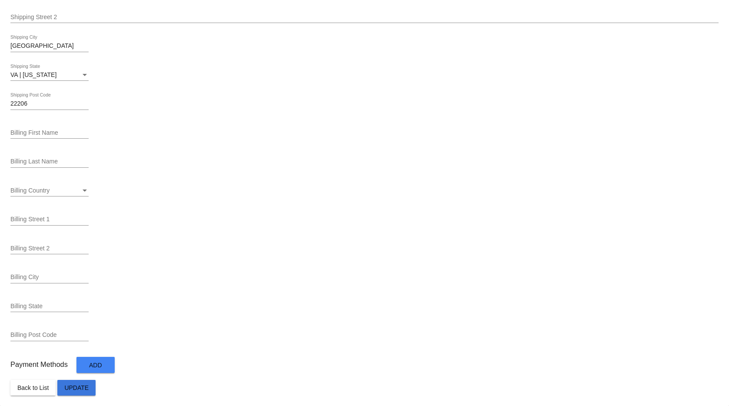
click at [79, 393] on button "Update" at bounding box center [76, 388] width 38 height 16
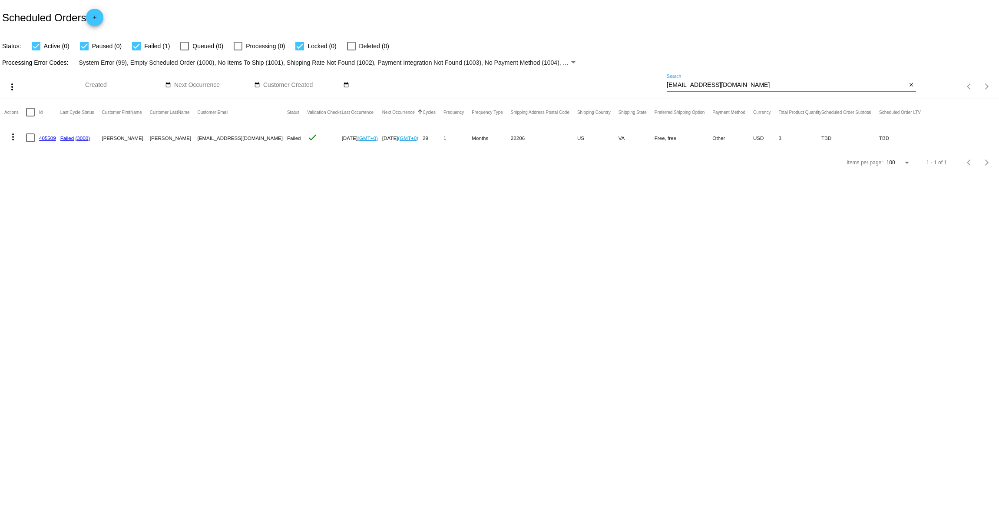
click at [711, 83] on input "[EMAIL_ADDRESS][DOMAIN_NAME]" at bounding box center [787, 85] width 240 height 7
click at [16, 130] on button "more_vert" at bounding box center [12, 135] width 17 height 17
click at [49, 243] on span "View / Edit" at bounding box center [44, 241] width 29 height 7
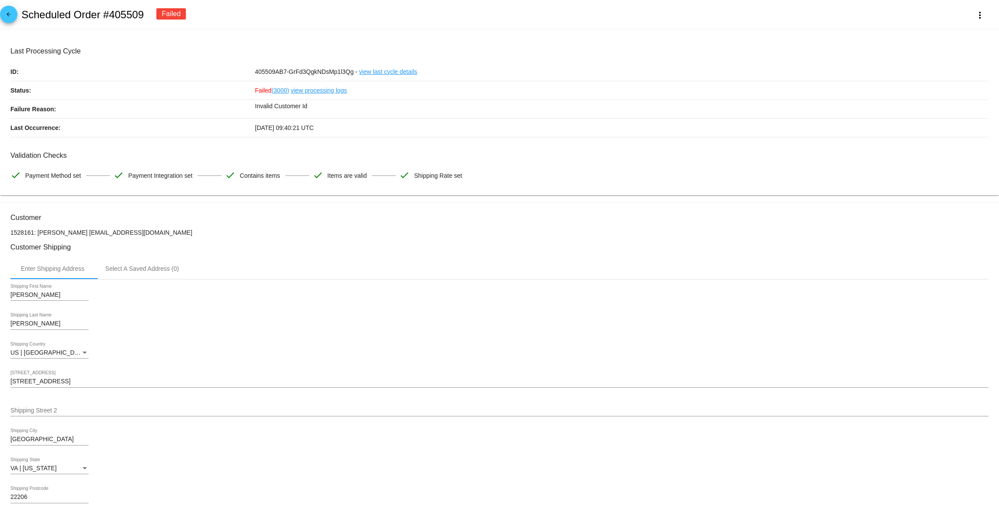
click at [88, 234] on p "1528161: Lesley Blancas AtlasBastianSnow@gmail.com" at bounding box center [499, 232] width 978 height 7
click at [28, 296] on input "[PERSON_NAME]" at bounding box center [49, 295] width 78 height 7
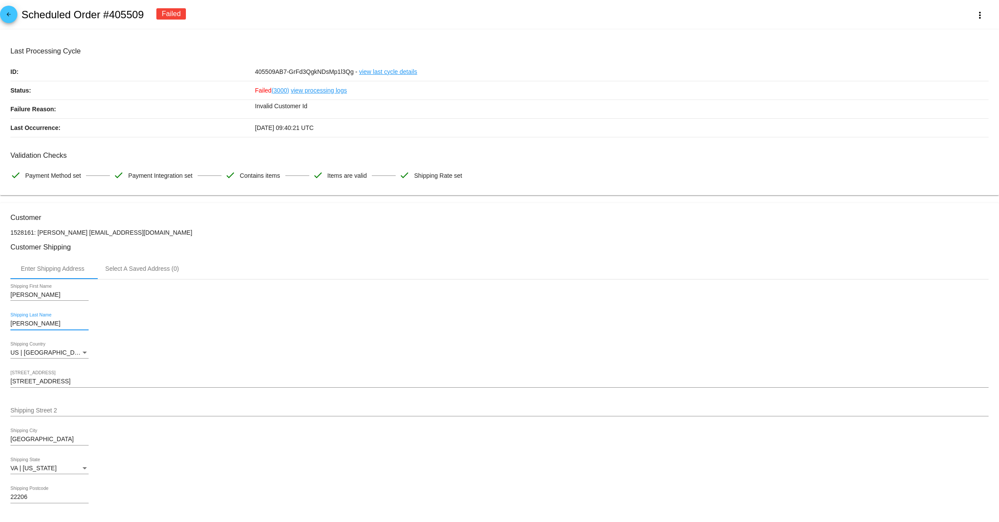
click at [26, 327] on input "Blancas" at bounding box center [49, 323] width 78 height 7
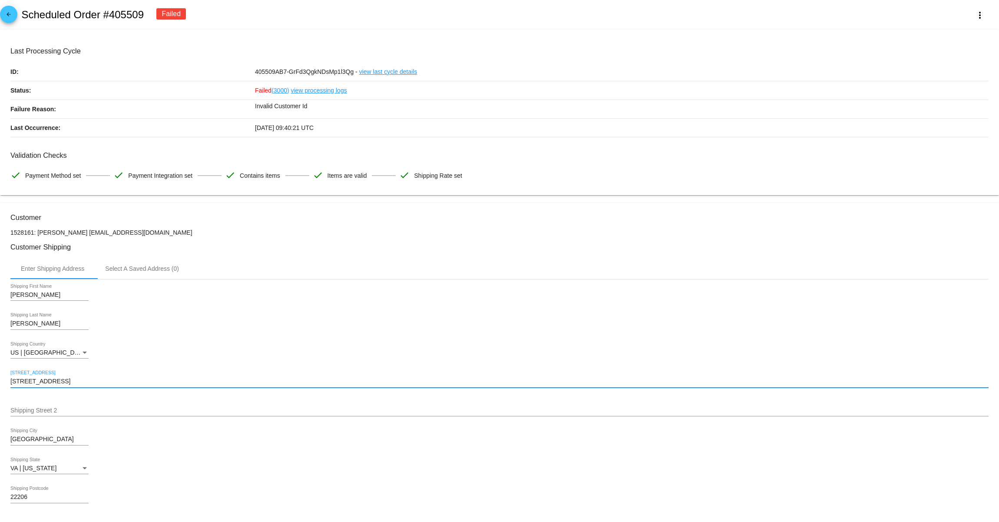
click at [57, 385] on input "3530 S Wakefield St" at bounding box center [499, 381] width 978 height 7
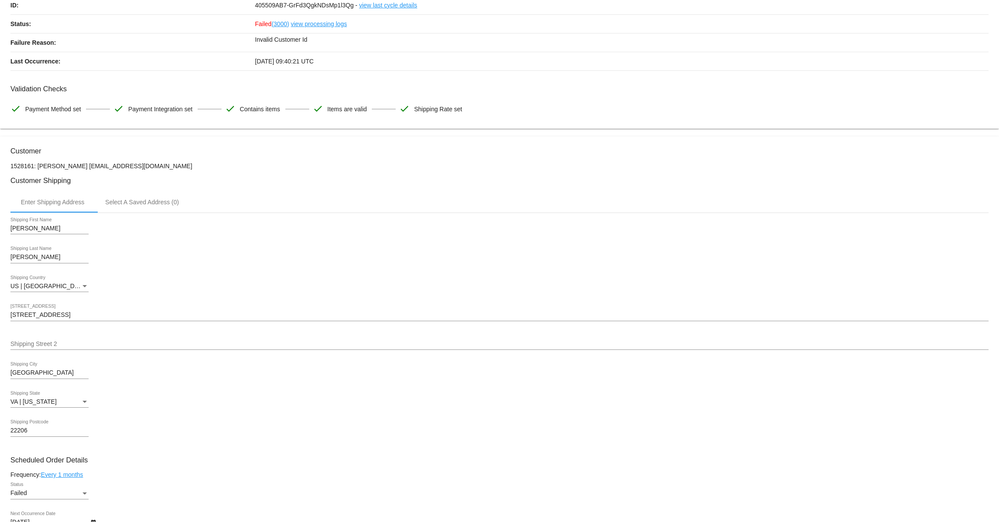
scroll to position [68, 0]
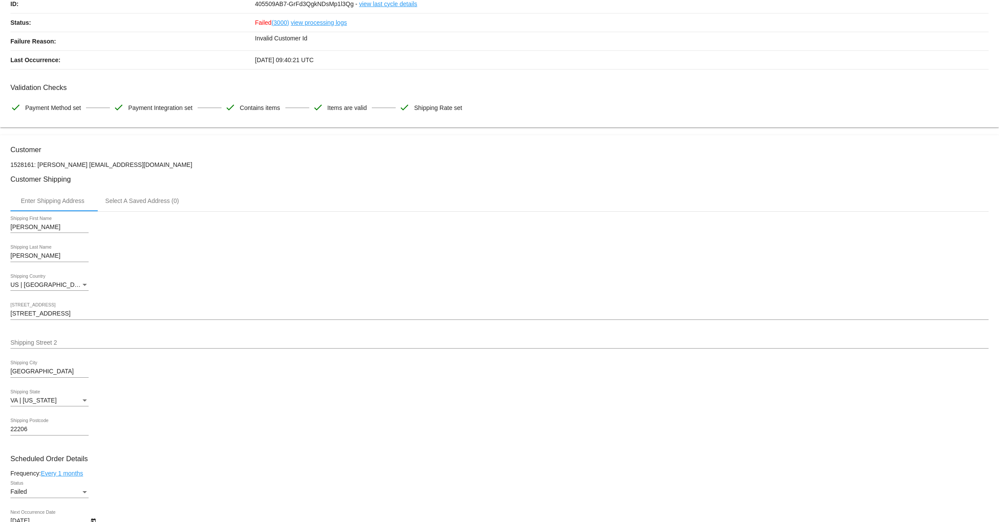
click at [27, 373] on input "Arlington" at bounding box center [49, 371] width 78 height 7
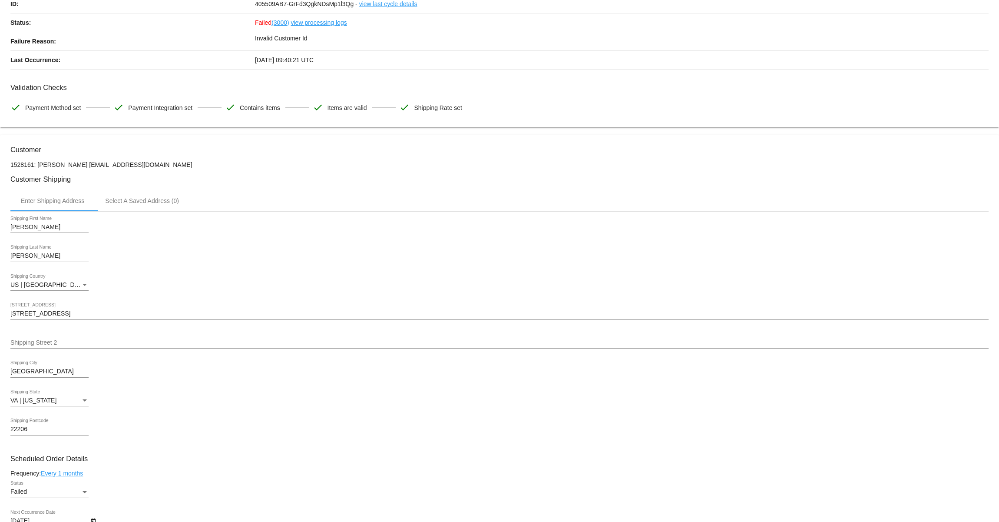
click at [25, 433] on input "22206" at bounding box center [49, 429] width 78 height 7
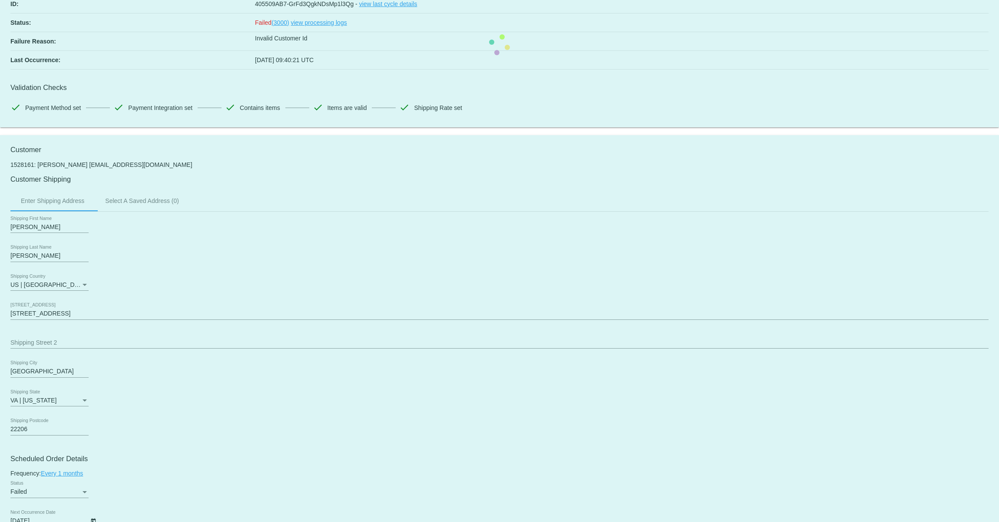
drag, startPoint x: 163, startPoint y: 166, endPoint x: 101, endPoint y: 164, distance: 61.3
click at [100, 163] on p "1528161: Lesley Blancas AtlasBastianSnow@gmail.com" at bounding box center [499, 164] width 978 height 7
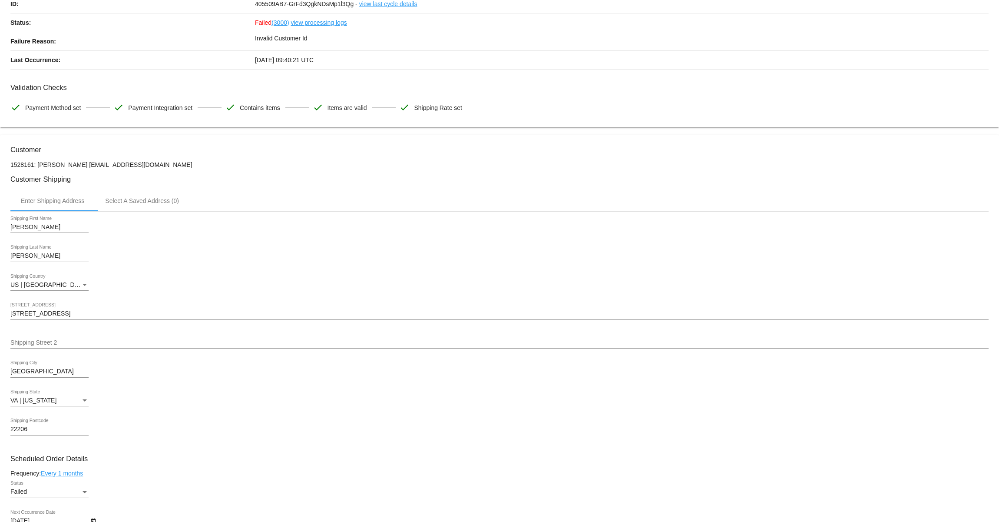
click at [164, 166] on p "1528161: Lesley Blancas AtlasBastianSnow@gmail.com" at bounding box center [499, 164] width 978 height 7
drag, startPoint x: 139, startPoint y: 165, endPoint x: 80, endPoint y: 167, distance: 58.7
click at [80, 167] on p "1528161: Lesley Blancas AtlasBastianSnow@gmail.com" at bounding box center [499, 164] width 978 height 7
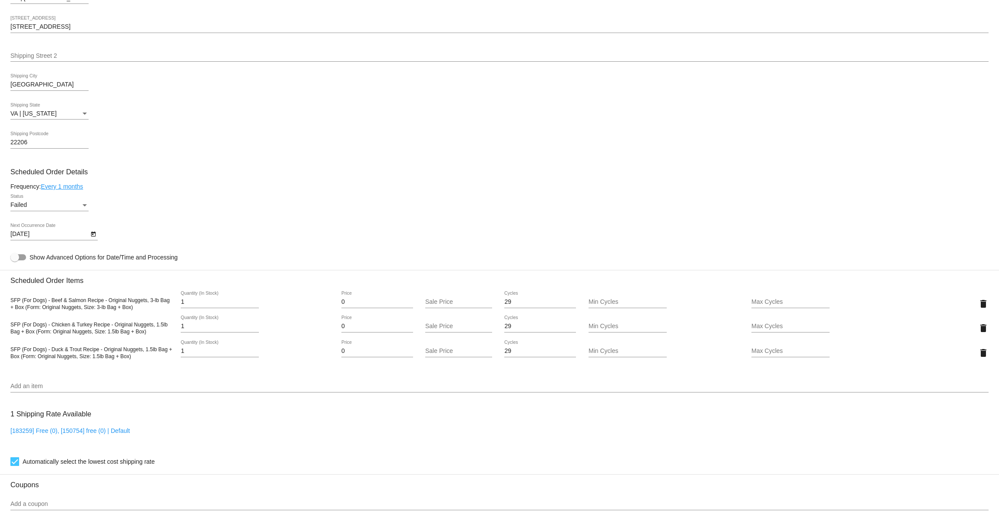
scroll to position [362, 0]
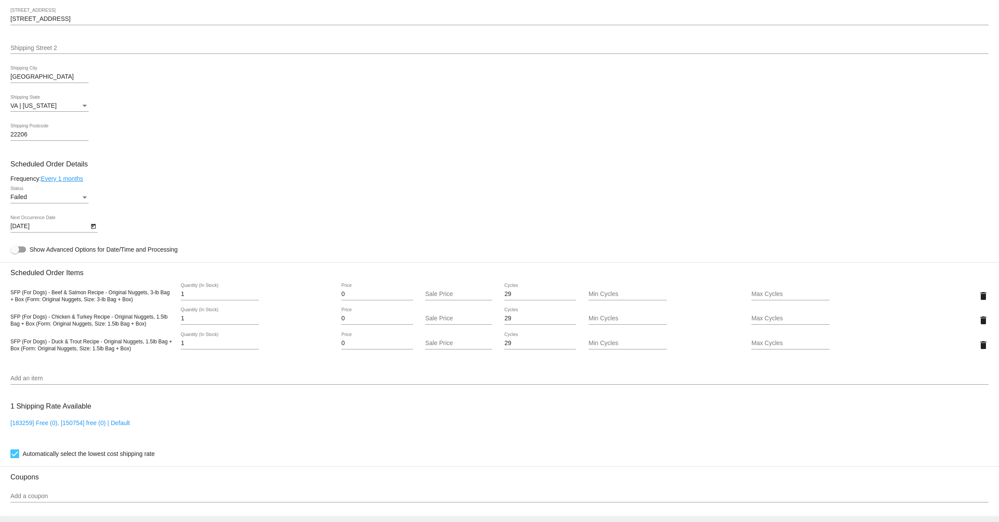
drag, startPoint x: 159, startPoint y: 297, endPoint x: 149, endPoint y: 297, distance: 9.1
click at [149, 297] on span "SFP (For Dogs) - Beef & Salmon Recipe - Original Nuggets, 3-lb Bag + Box (Form:…" at bounding box center [89, 295] width 159 height 13
drag, startPoint x: 168, startPoint y: 297, endPoint x: 155, endPoint y: 299, distance: 13.2
click at [155, 299] on span "SFP (For Dogs) - Beef & Salmon Recipe - Original Nuggets, 3-lb Bag + Box (Form:…" at bounding box center [89, 295] width 159 height 13
drag, startPoint x: 169, startPoint y: 298, endPoint x: 150, endPoint y: 299, distance: 19.1
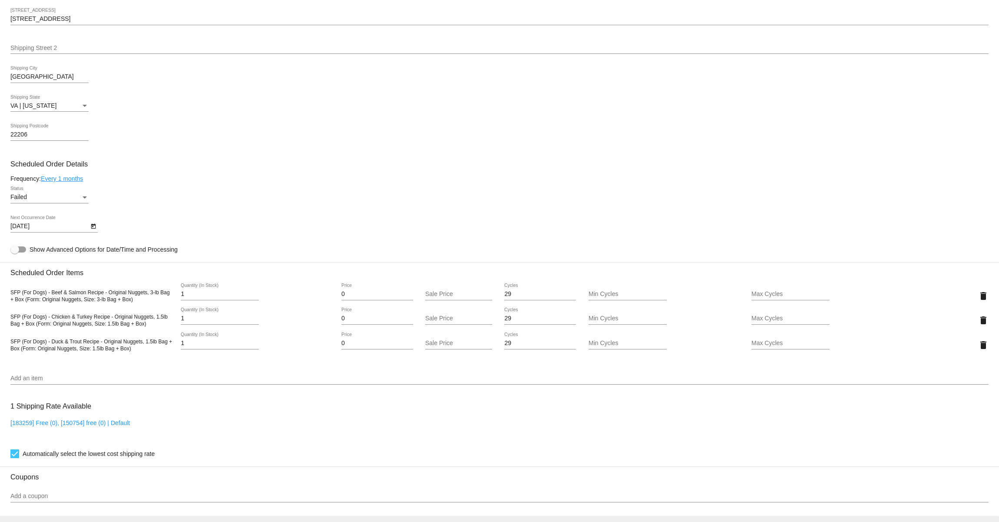
click at [150, 299] on div "SFP (For Dogs) - Beef & Salmon Recipe - Original Nuggets, 3-lb Bag + Box (Form:…" at bounding box center [91, 296] width 163 height 14
copy span "3-lb Bag"
drag, startPoint x: 166, startPoint y: 323, endPoint x: 52, endPoint y: 331, distance: 114.5
click at [156, 322] on span "SFP (For Dogs) - Chicken & Turkey Recipe - Original Nuggets, 1.5lb Bag + Box (F…" at bounding box center [88, 320] width 157 height 13
drag, startPoint x: 18, startPoint y: 329, endPoint x: 157, endPoint y: 323, distance: 138.7
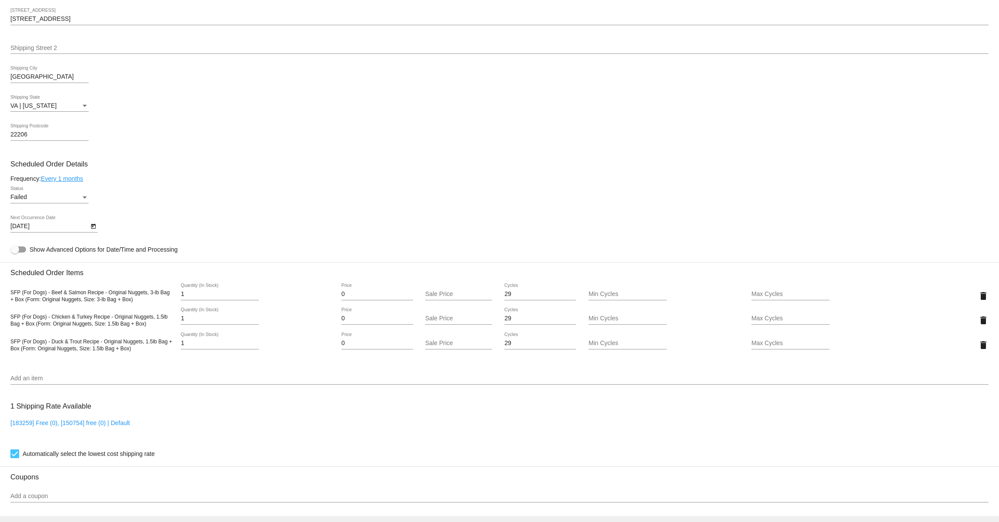
click at [157, 323] on span "SFP (For Dogs) - Chicken & Turkey Recipe - Original Nuggets, 1.5lb Bag + Box (F…" at bounding box center [88, 320] width 157 height 13
copy span "1.5lb Bag"
drag, startPoint x: 168, startPoint y: 348, endPoint x: 146, endPoint y: 347, distance: 22.2
click at [146, 347] on span "SFP (For Dogs) - Duck & Trout Recipe - Original Nuggets, 1.5lb Bag + Box (Form:…" at bounding box center [91, 344] width 162 height 13
copy span "1.5lb Bag"
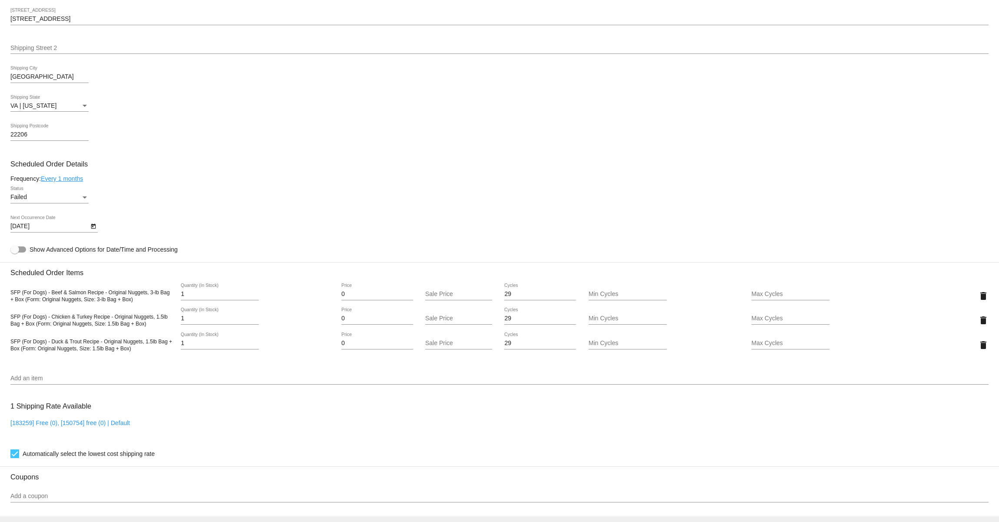
scroll to position [607, 0]
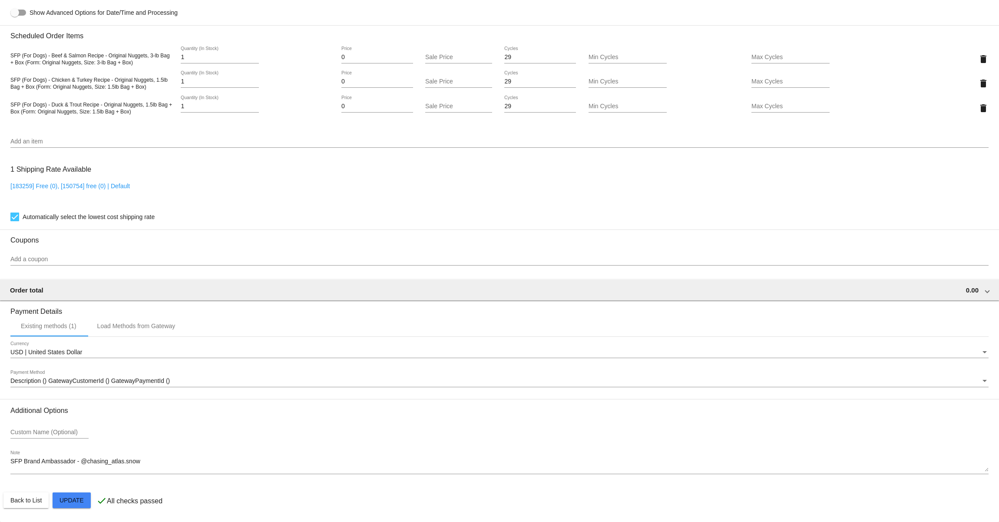
click at [99, 461] on textarea "SFP Brand Ambassador - @chasing_atlas.snow" at bounding box center [499, 465] width 978 height 14
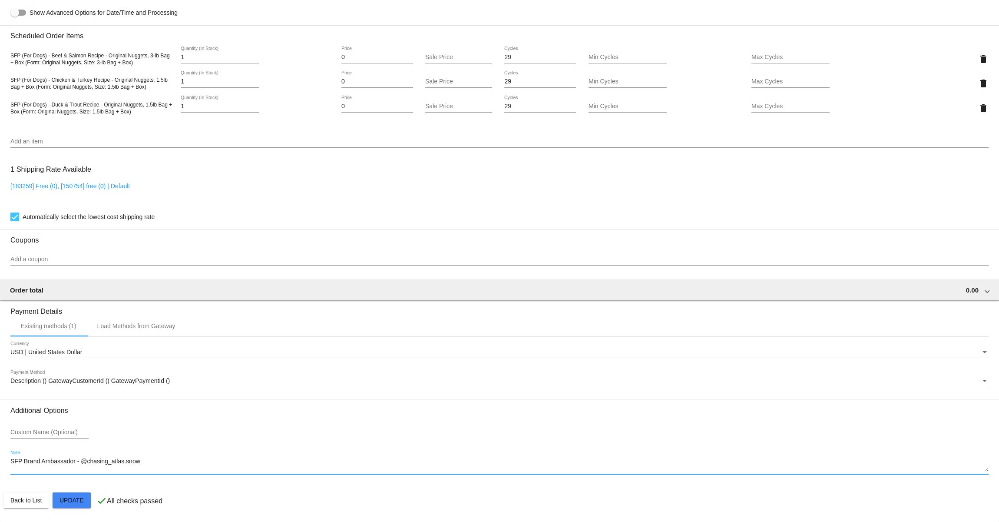
click at [99, 461] on textarea "SFP Brand Ambassador - @chasing_atlas.snow" at bounding box center [499, 465] width 978 height 14
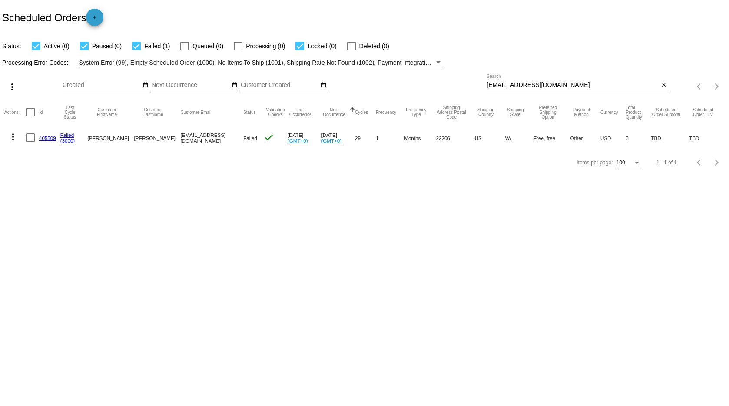
click at [99, 18] on mat-icon "add" at bounding box center [95, 19] width 10 height 10
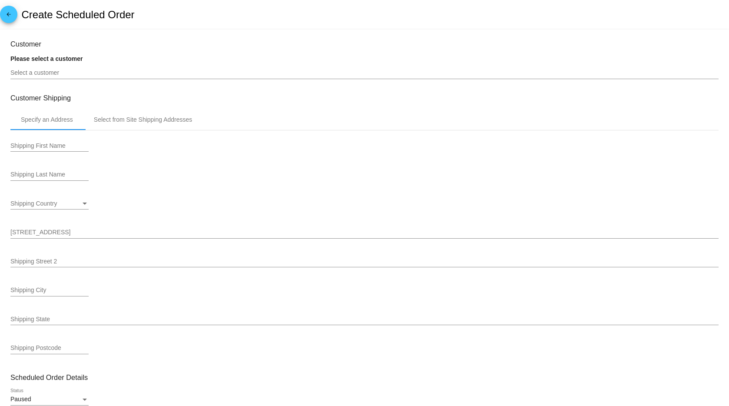
type input "11/9/2025"
click at [112, 80] on div "Select a customer" at bounding box center [364, 74] width 708 height 25
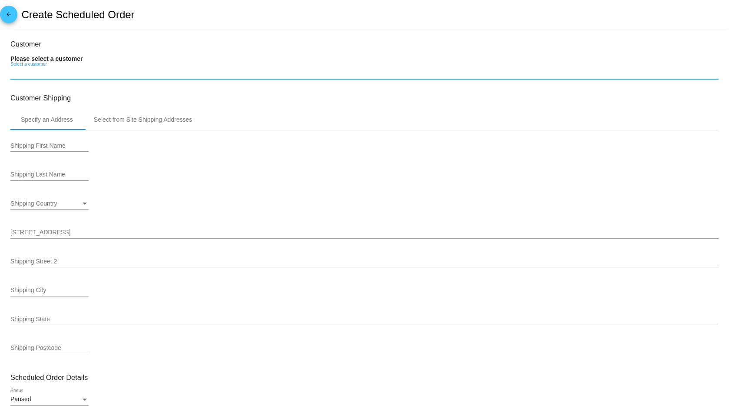
click at [108, 76] on input "Select a customer" at bounding box center [364, 73] width 708 height 7
paste input "[EMAIL_ADDRESS][DOMAIN_NAME]"
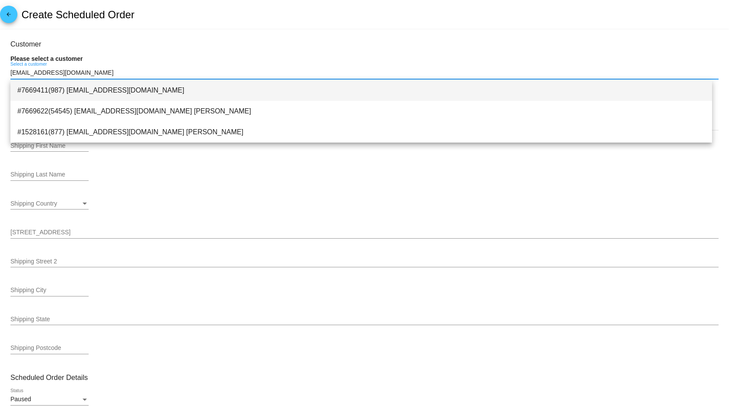
type input "[EMAIL_ADDRESS][DOMAIN_NAME]"
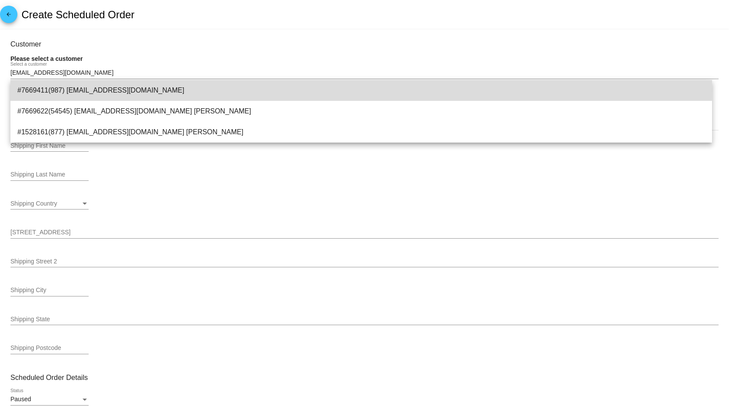
click at [85, 90] on span "#7669411(987) AtlasBastianSnow@gmail.com" at bounding box center [361, 90] width 688 height 21
type input "Lesley"
type input "Blancas"
type input "3530 S Wakefield St"
type input "Arlington"
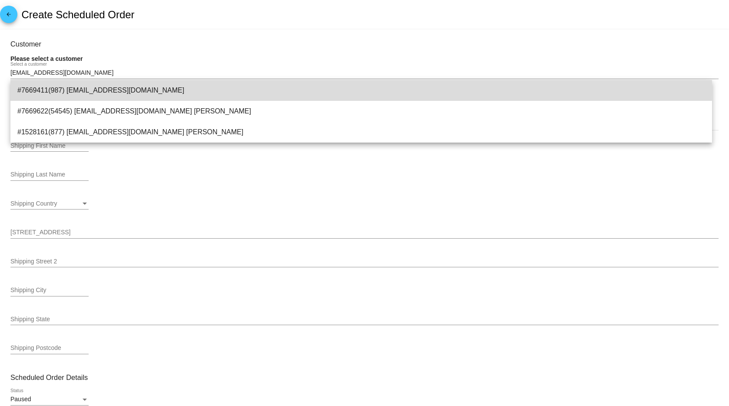
type input "22206"
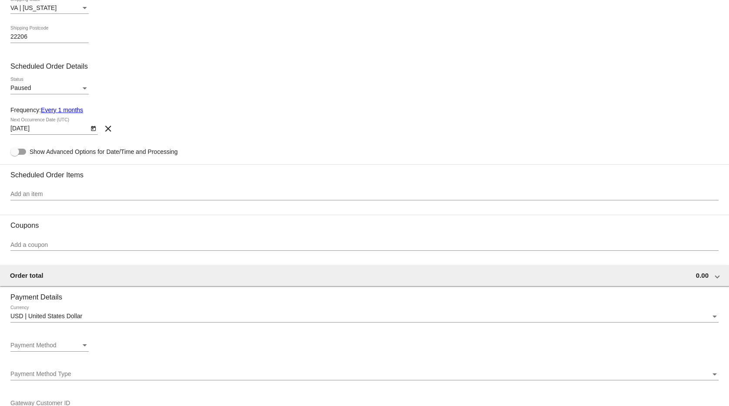
scroll to position [303, 0]
click at [47, 197] on input "Add an item" at bounding box center [364, 195] width 708 height 7
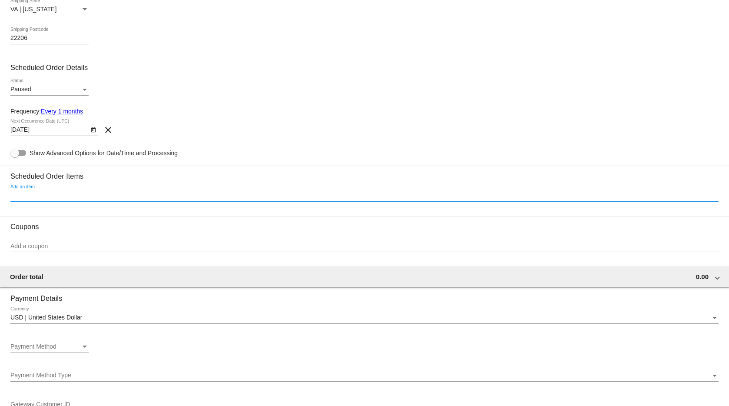
paste input "3-lb Bag"
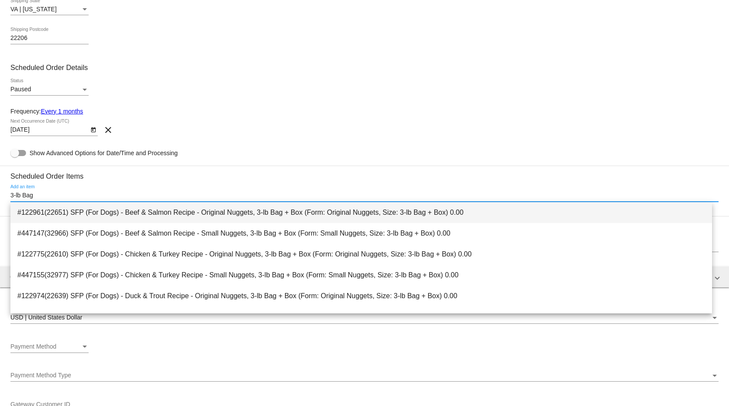
type input "3-lb Bag"
click at [177, 212] on span "#122961(22651) SFP (For Dogs) - Beef & Salmon Recipe - Original Nuggets, 3-lb B…" at bounding box center [361, 212] width 688 height 21
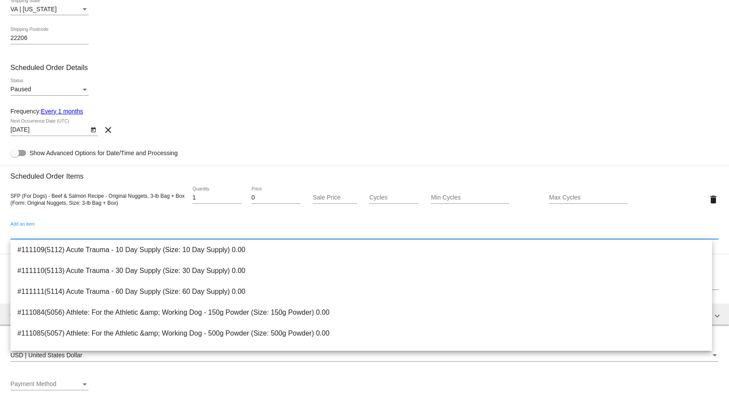
paste input "1.5lb Bag"
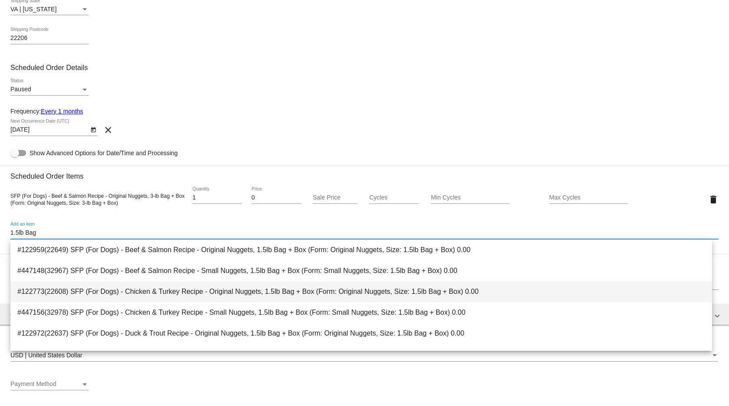
type input "1.5lb Bag"
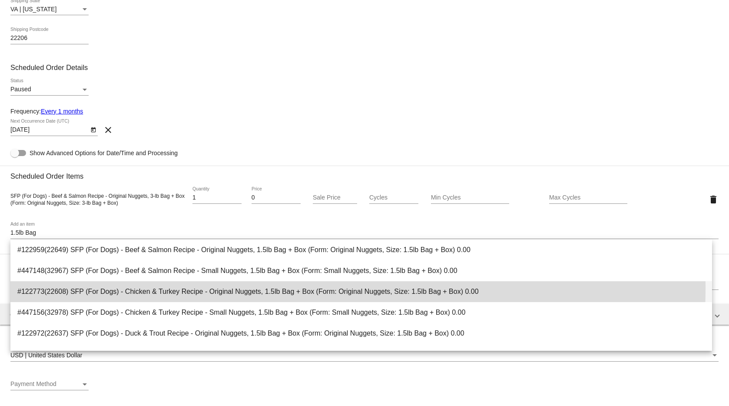
click at [207, 288] on span "#122773(22608) SFP (For Dogs) - Chicken & Turkey Recipe - Original Nuggets, 1.5…" at bounding box center [361, 291] width 688 height 21
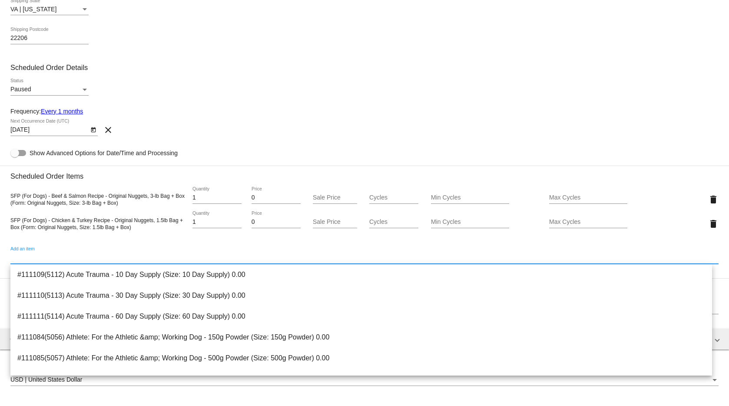
paste input "1.5lb Bag"
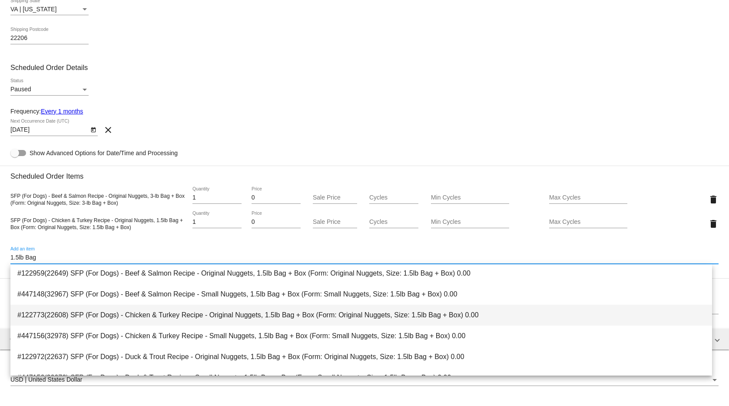
scroll to position [2, 0]
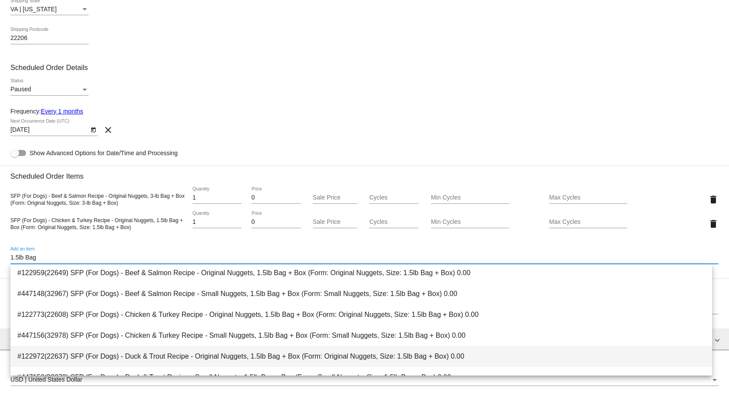
type input "1.5lb Bag"
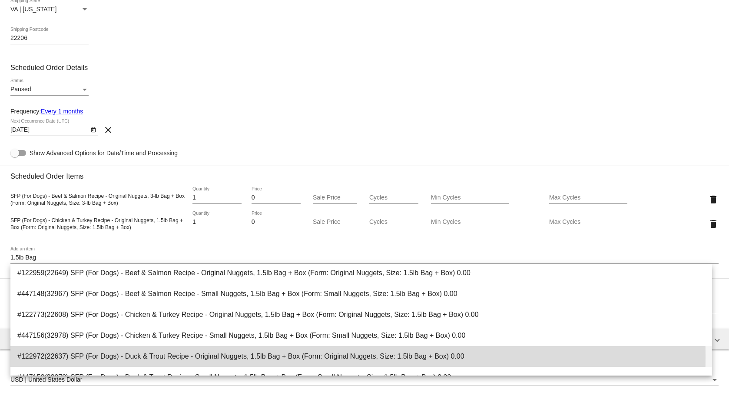
click at [182, 356] on span "#122972(22637) SFP (For Dogs) - Duck & Trout Recipe - Original Nuggets, 1.5lb B…" at bounding box center [361, 356] width 688 height 21
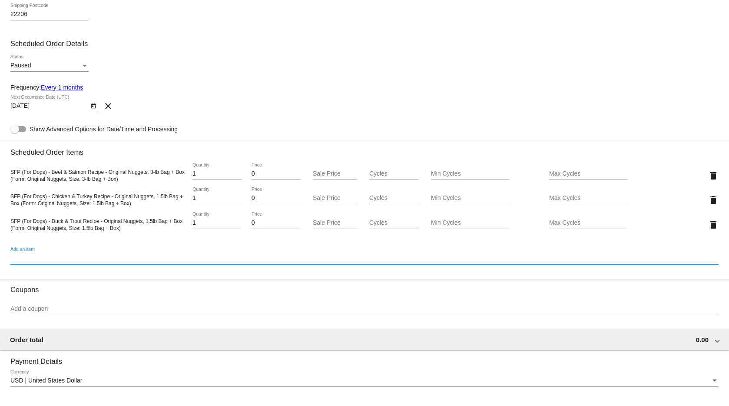
scroll to position [328, 0]
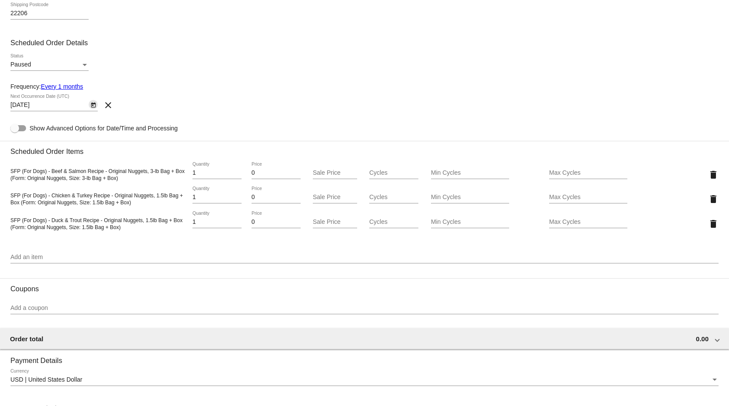
click at [93, 105] on icon "Open calendar" at bounding box center [93, 105] width 6 height 10
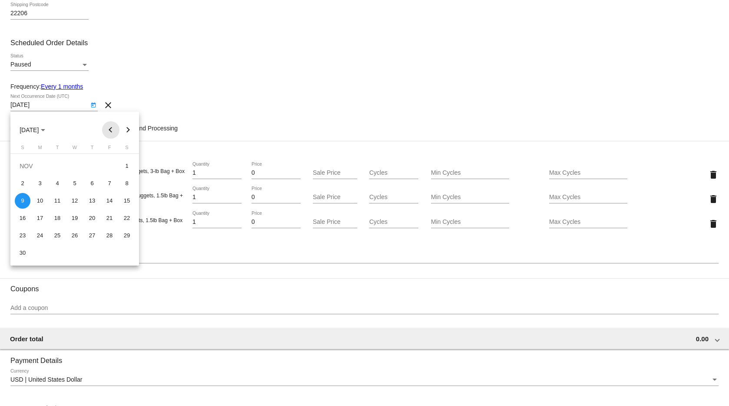
click at [109, 134] on button "Previous month" at bounding box center [110, 129] width 17 height 17
click at [109, 180] on div "10" at bounding box center [110, 184] width 16 height 16
type input "10/10/2025"
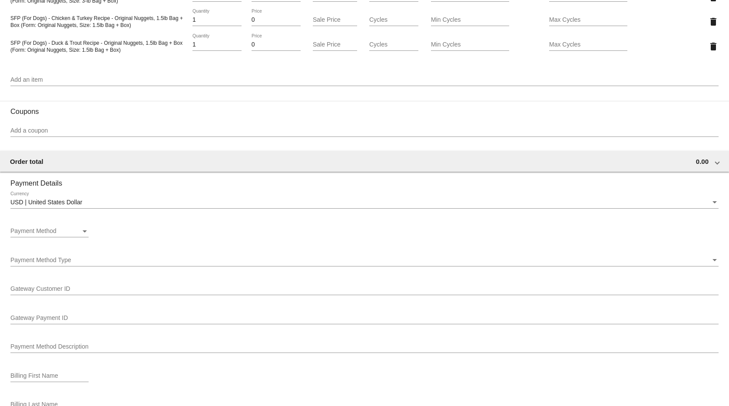
scroll to position [549, 0]
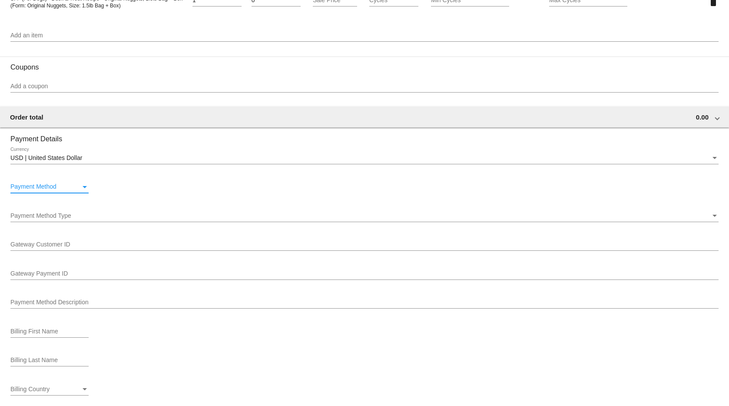
click at [60, 189] on div "Payment Method" at bounding box center [45, 186] width 70 height 7
click at [36, 189] on span "—Create New—" at bounding box center [49, 187] width 78 height 18
click at [62, 190] on div "Payment Method" at bounding box center [45, 186] width 70 height 7
click at [57, 215] on div at bounding box center [364, 203] width 729 height 406
click at [56, 217] on span "Payment Method Type" at bounding box center [40, 215] width 61 height 7
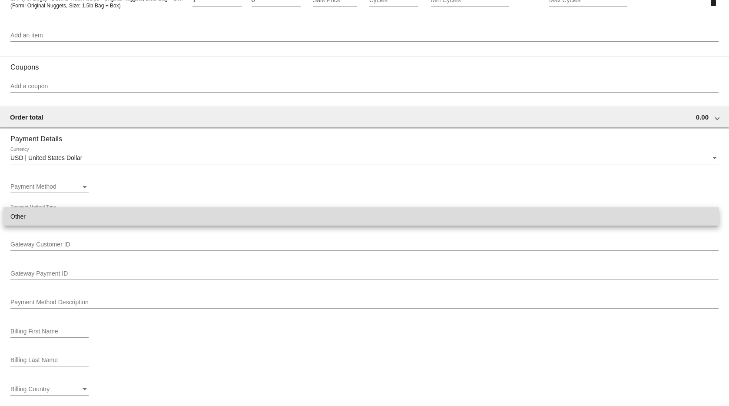
click at [46, 220] on span "Other" at bounding box center [361, 216] width 702 height 18
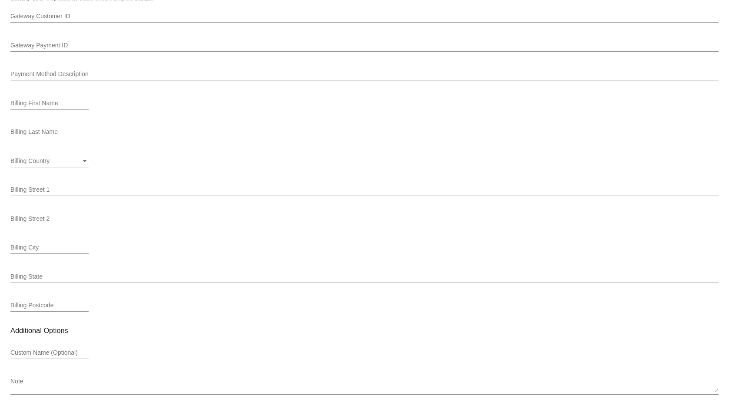
scroll to position [803, 0]
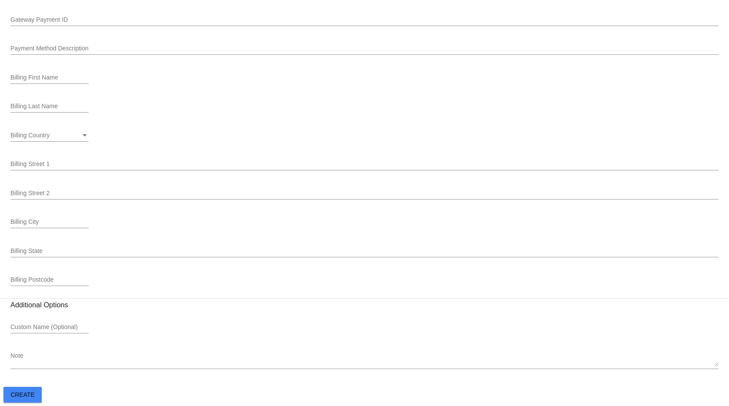
drag, startPoint x: 24, startPoint y: 392, endPoint x: -260, endPoint y: 467, distance: 293.3
click at [0, 406] on html "arrow_back Create Scheduled Order Customer 7669411(987): AtlasBastianSnow@gmail…" at bounding box center [364, 203] width 729 height 406
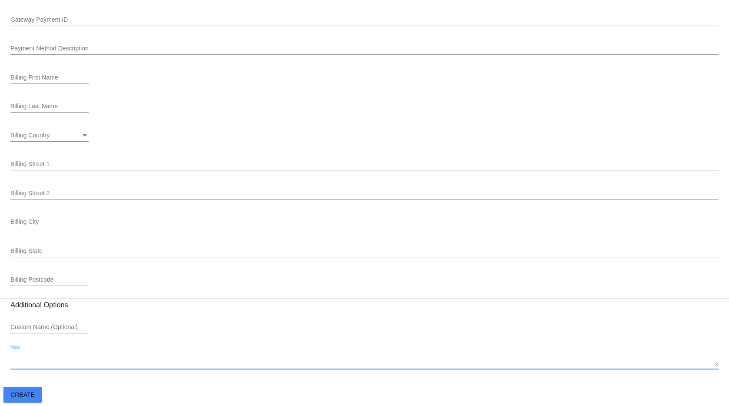
click at [39, 357] on textarea "Note" at bounding box center [364, 359] width 708 height 14
paste textarea "SFP Brand Ambassador - @chasing_atlas.snow"
type textarea "SFP Brand Ambassador - @chasing_atlas.snow"
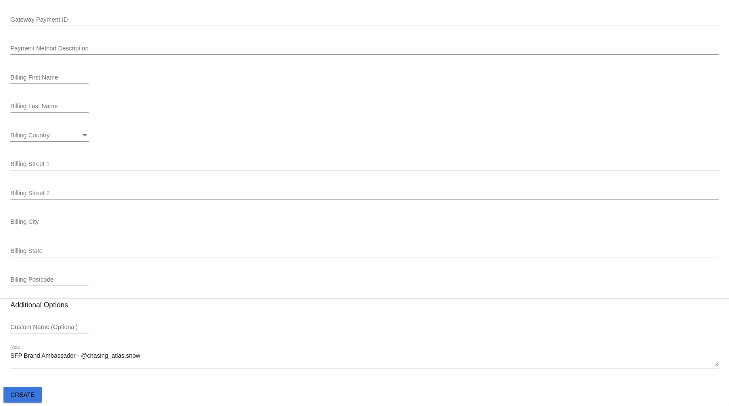
click at [23, 392] on span "Create" at bounding box center [22, 394] width 24 height 7
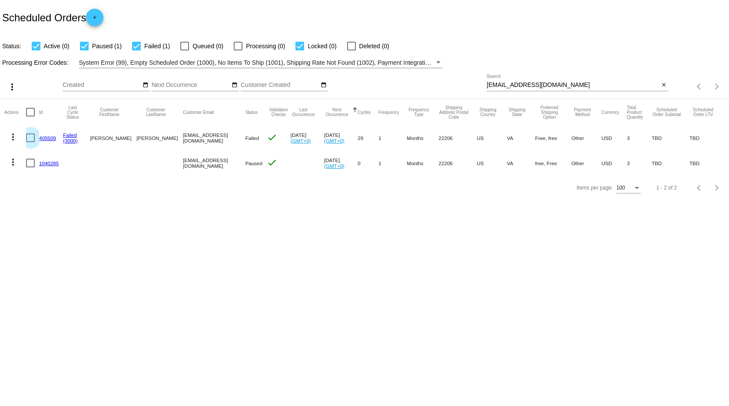
click at [28, 135] on div at bounding box center [30, 137] width 9 height 9
click at [30, 142] on input "checkbox" at bounding box center [30, 142] width 0 height 0
checkbox input "true"
click at [12, 135] on mat-icon "more_vert" at bounding box center [13, 137] width 10 height 10
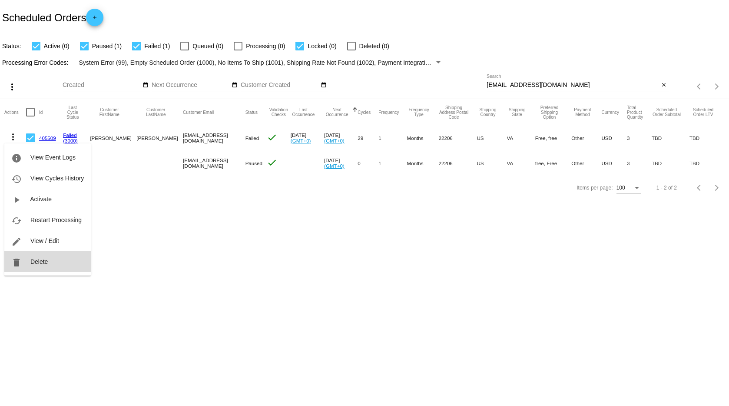
click at [40, 269] on button "delete Delete" at bounding box center [47, 261] width 86 height 21
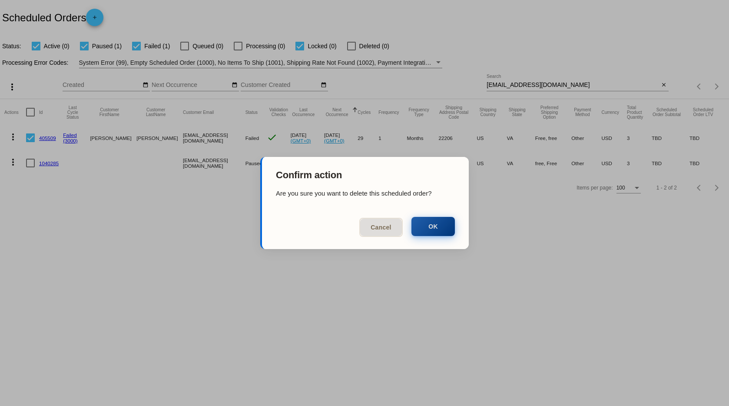
click at [447, 227] on button "OK" at bounding box center [432, 226] width 43 height 19
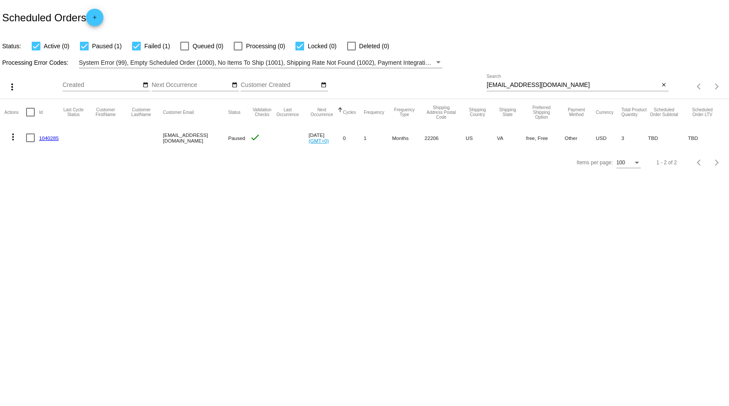
click at [10, 132] on mat-icon "more_vert" at bounding box center [13, 137] width 10 height 10
click at [186, 193] on div at bounding box center [364, 203] width 729 height 406
drag, startPoint x: 55, startPoint y: 139, endPoint x: 40, endPoint y: 139, distance: 15.2
click at [40, 139] on mat-row "more_vert 1040285 AtlasBastianSnow@gmail.com Paused check Oct 10 2025 (GMT+0) 0…" at bounding box center [364, 137] width 720 height 25
copy link "1040285"
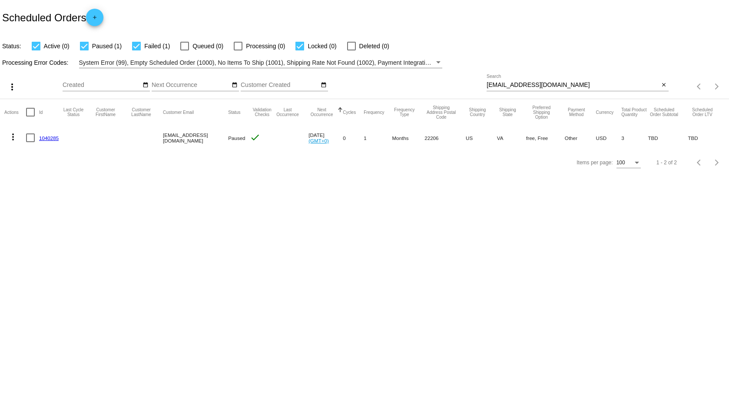
click at [9, 138] on mat-icon "more_vert" at bounding box center [13, 137] width 10 height 10
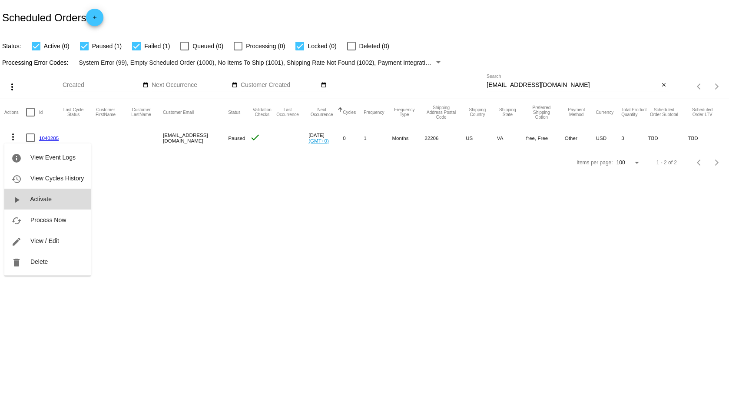
click at [44, 198] on span "Activate" at bounding box center [41, 199] width 22 height 7
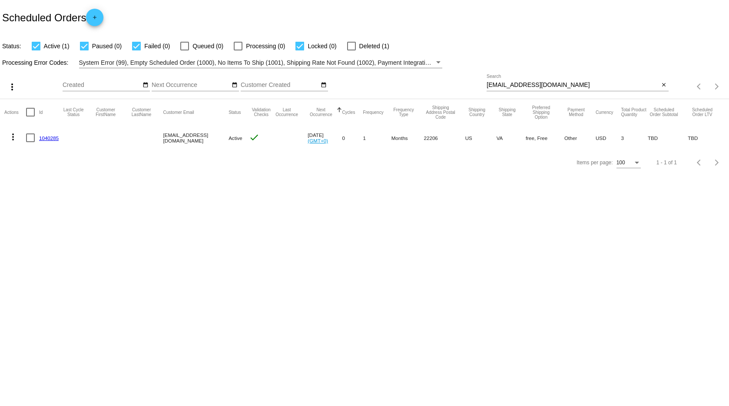
click at [290, 46] on mat-checkbox "Locked (0)" at bounding box center [310, 46] width 51 height 10
click at [297, 44] on div at bounding box center [299, 46] width 9 height 9
click at [299, 50] on input "Locked (0)" at bounding box center [299, 50] width 0 height 0
checkbox input "false"
click at [137, 45] on div at bounding box center [136, 46] width 9 height 9
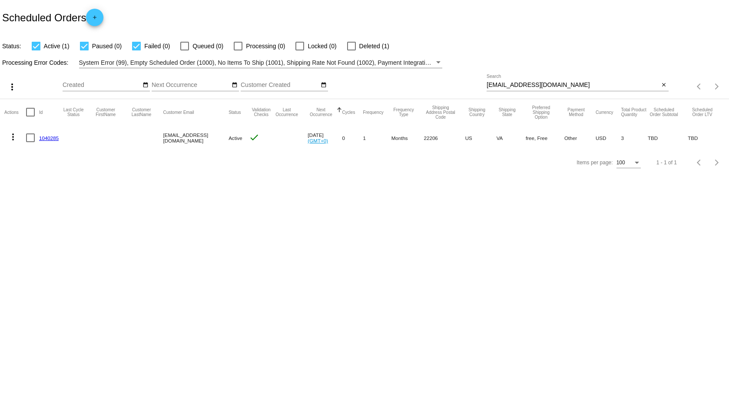
click at [136, 50] on input "Failed (0)" at bounding box center [136, 50] width 0 height 0
checkbox input "false"
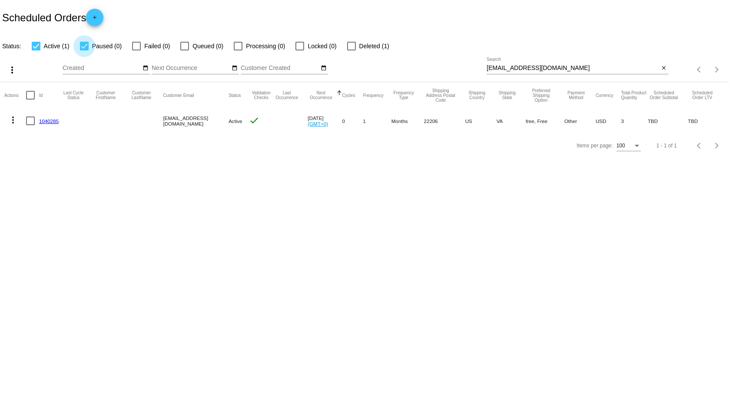
click at [89, 43] on label "Paused (0)" at bounding box center [101, 46] width 42 height 10
click at [84, 50] on input "Paused (0)" at bounding box center [84, 50] width 0 height 0
checkbox input "false"
click at [15, 119] on mat-icon "more_vert" at bounding box center [13, 120] width 10 height 10
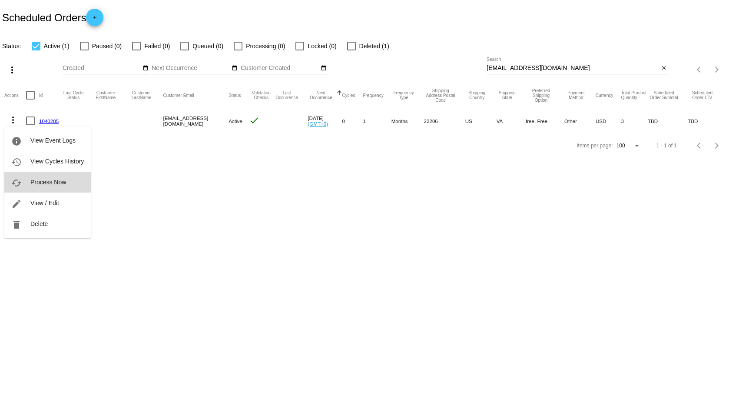
click at [47, 182] on span "Process Now" at bounding box center [48, 182] width 36 height 7
